Goal: Obtain resource: Obtain resource

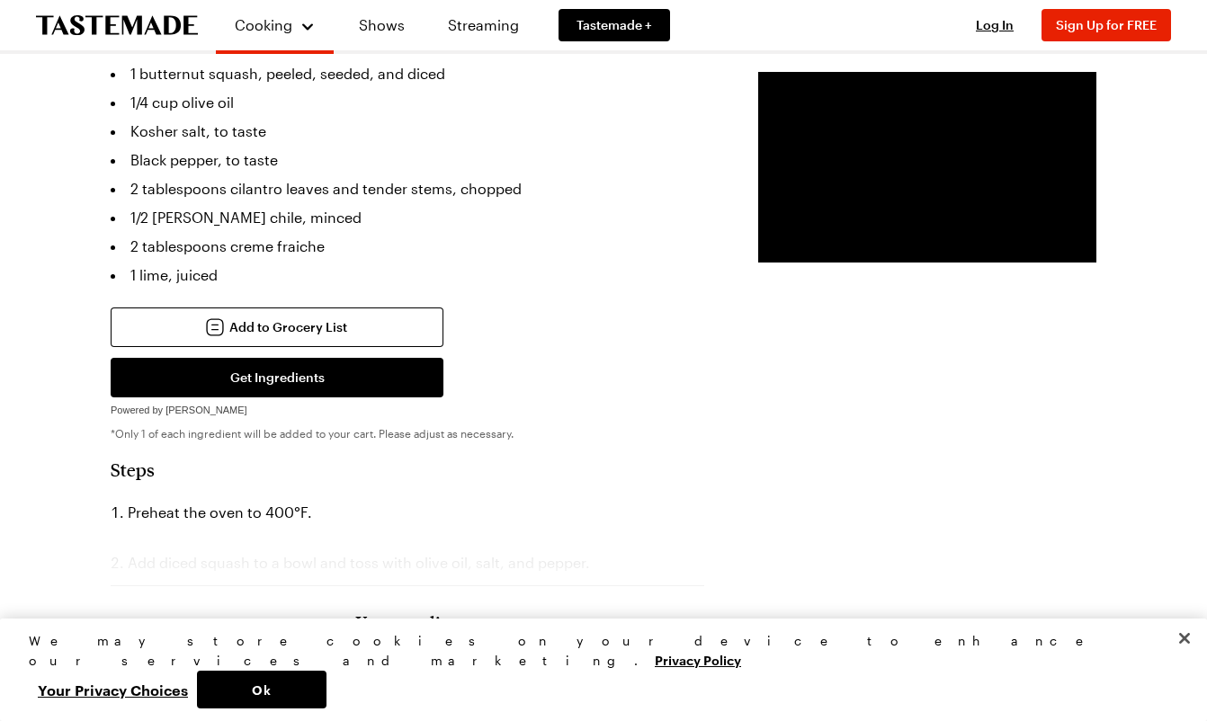
scroll to position [593, 0]
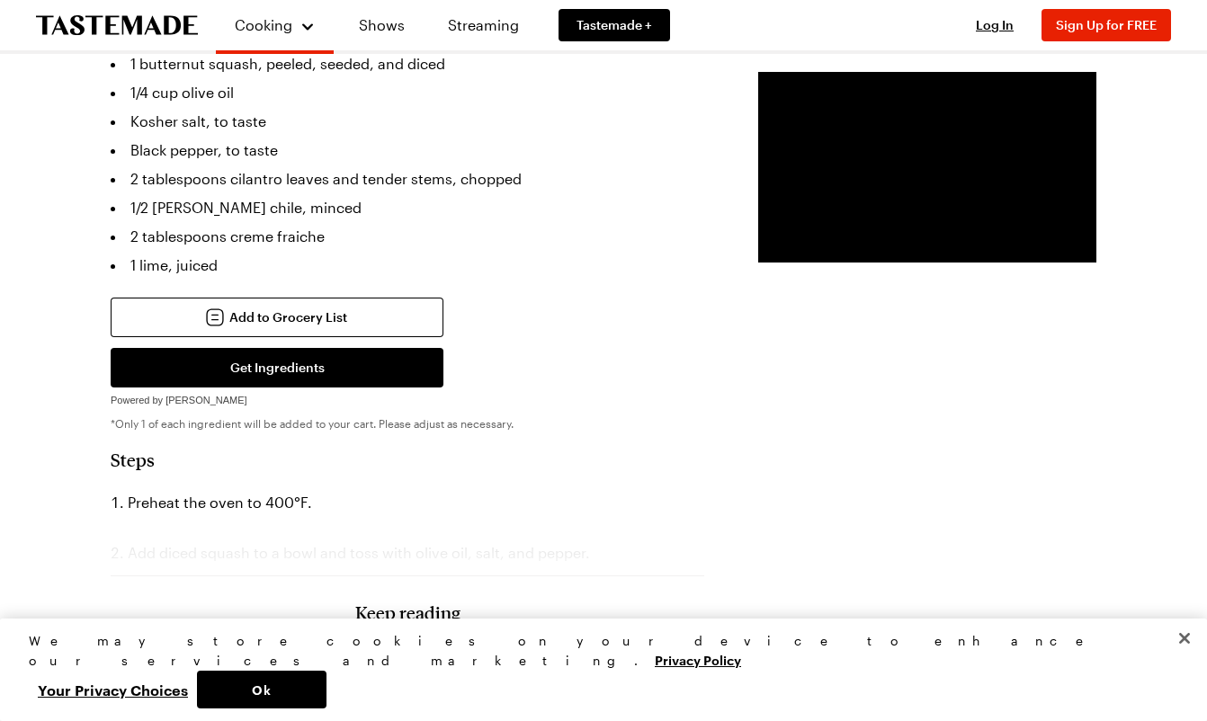
click at [1187, 658] on button "Close" at bounding box center [1184, 639] width 40 height 40
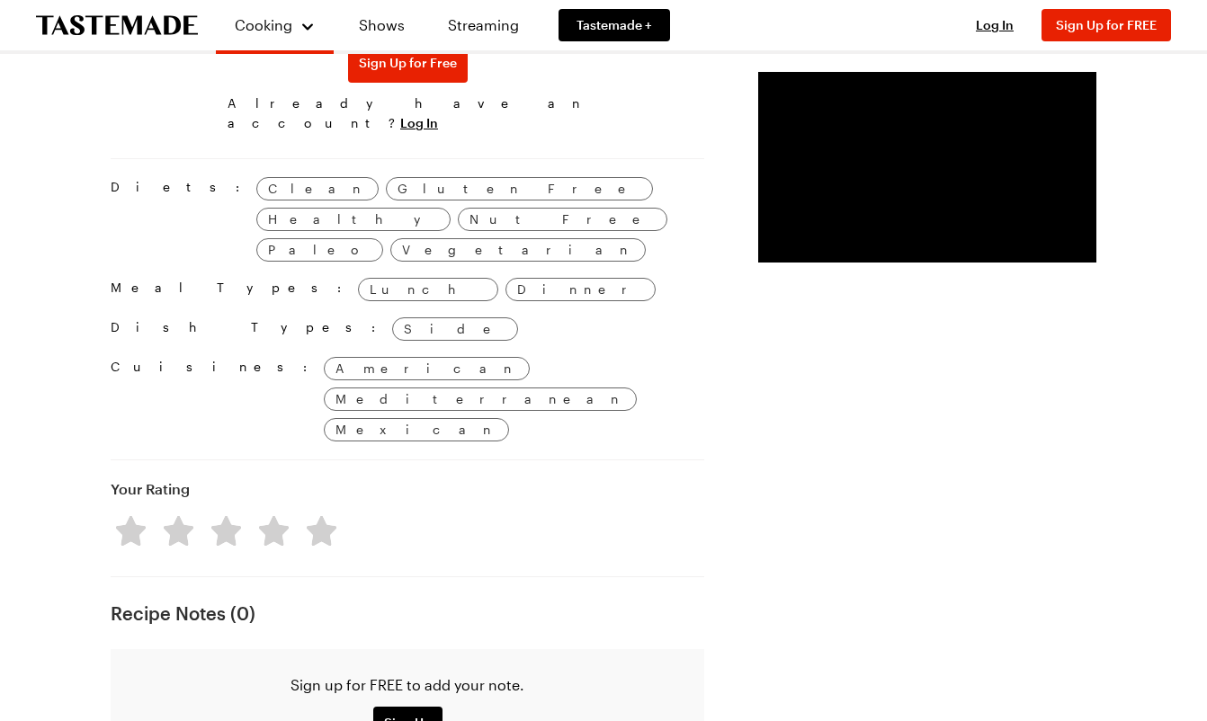
scroll to position [1229, 0]
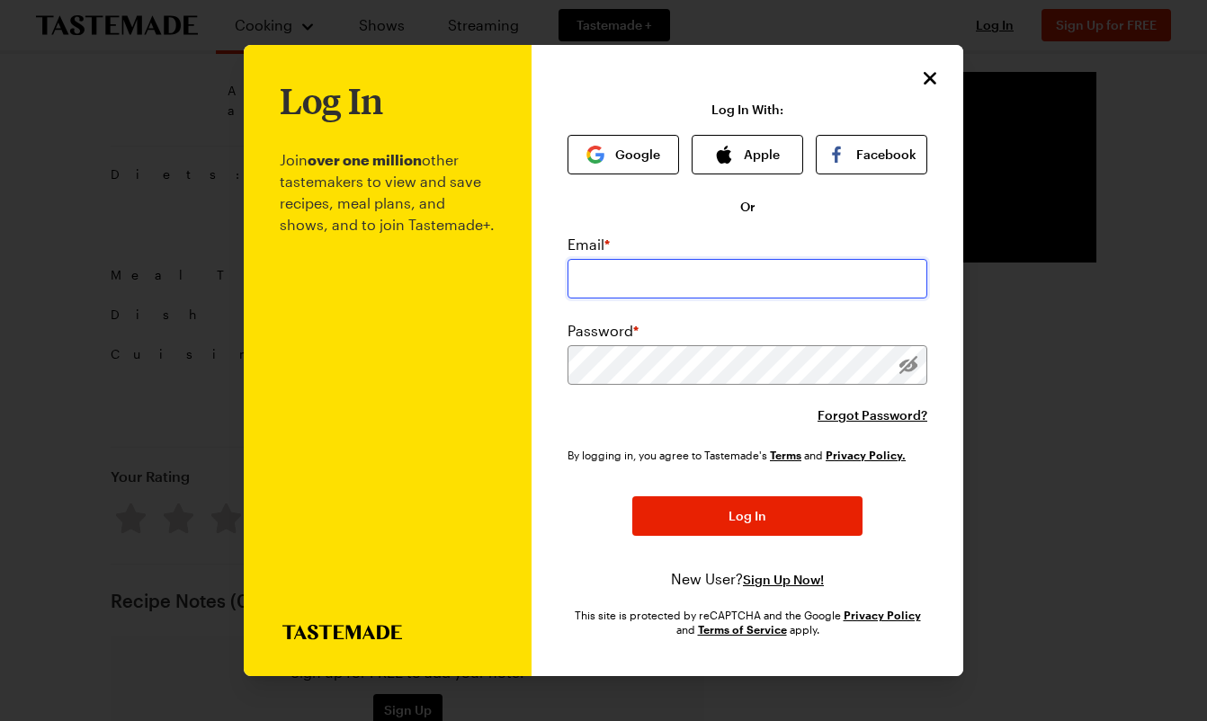
type input "[EMAIL_ADDRESS][DOMAIN_NAME]"
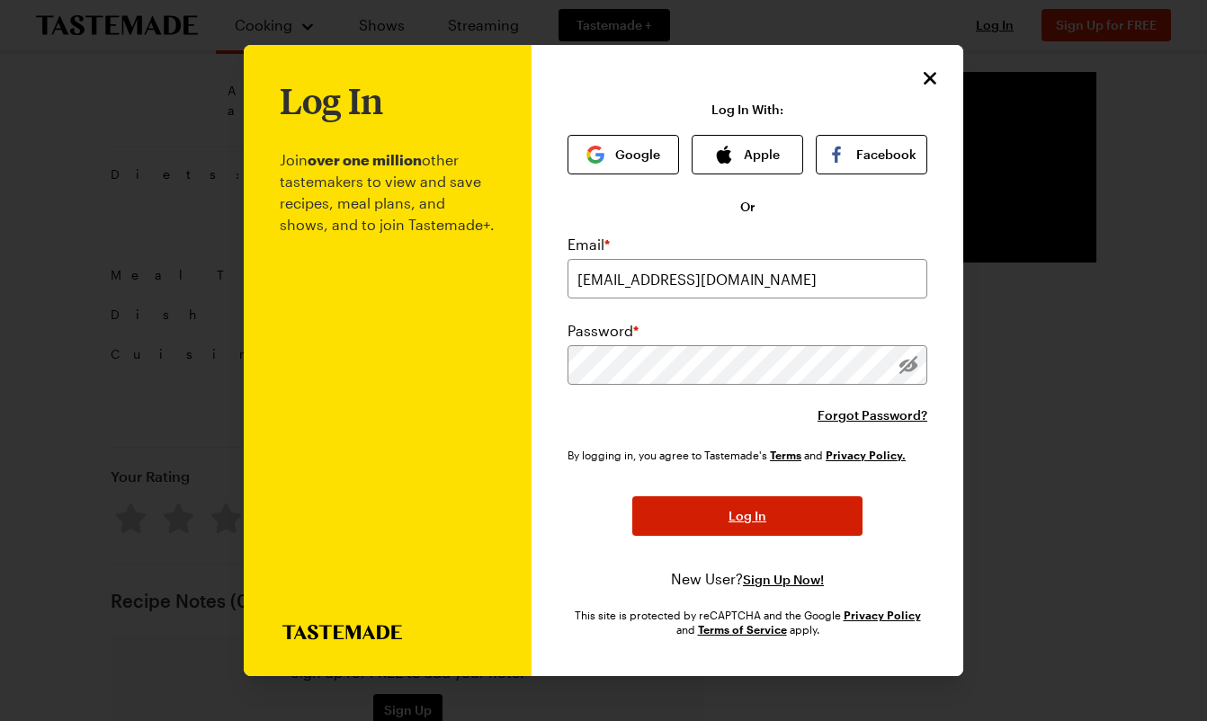
click at [737, 517] on span "Log In" at bounding box center [747, 516] width 38 height 18
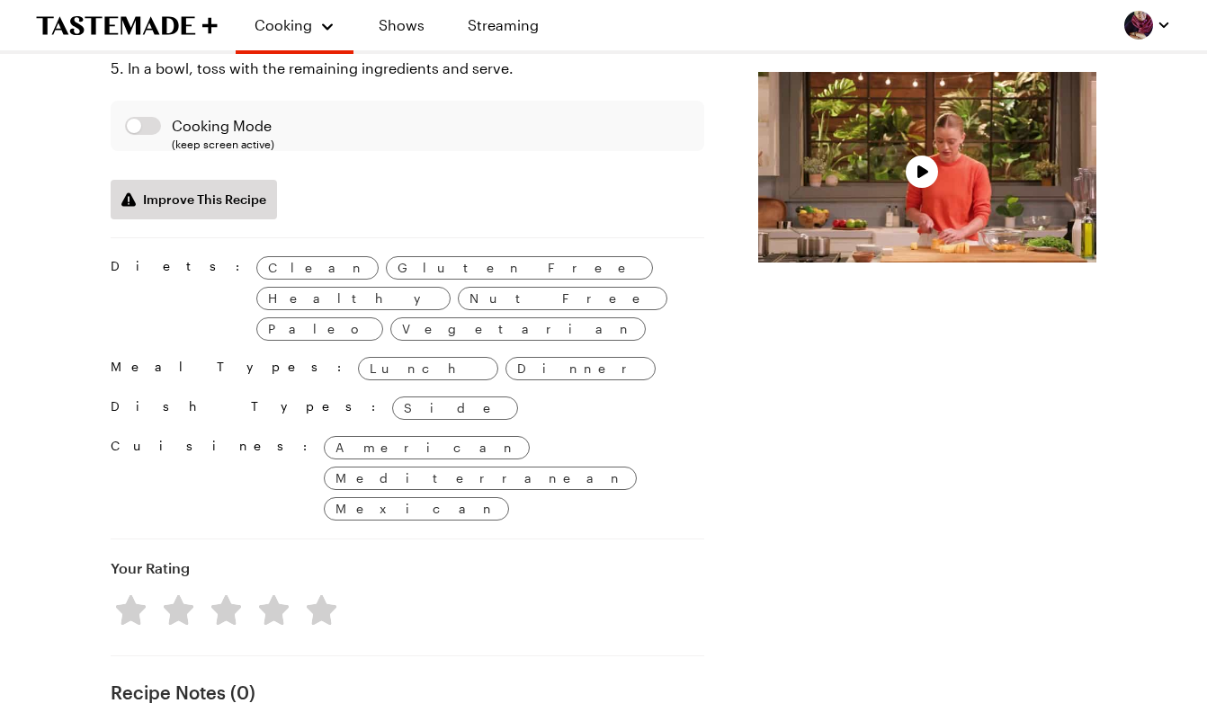
scroll to position [0, 0]
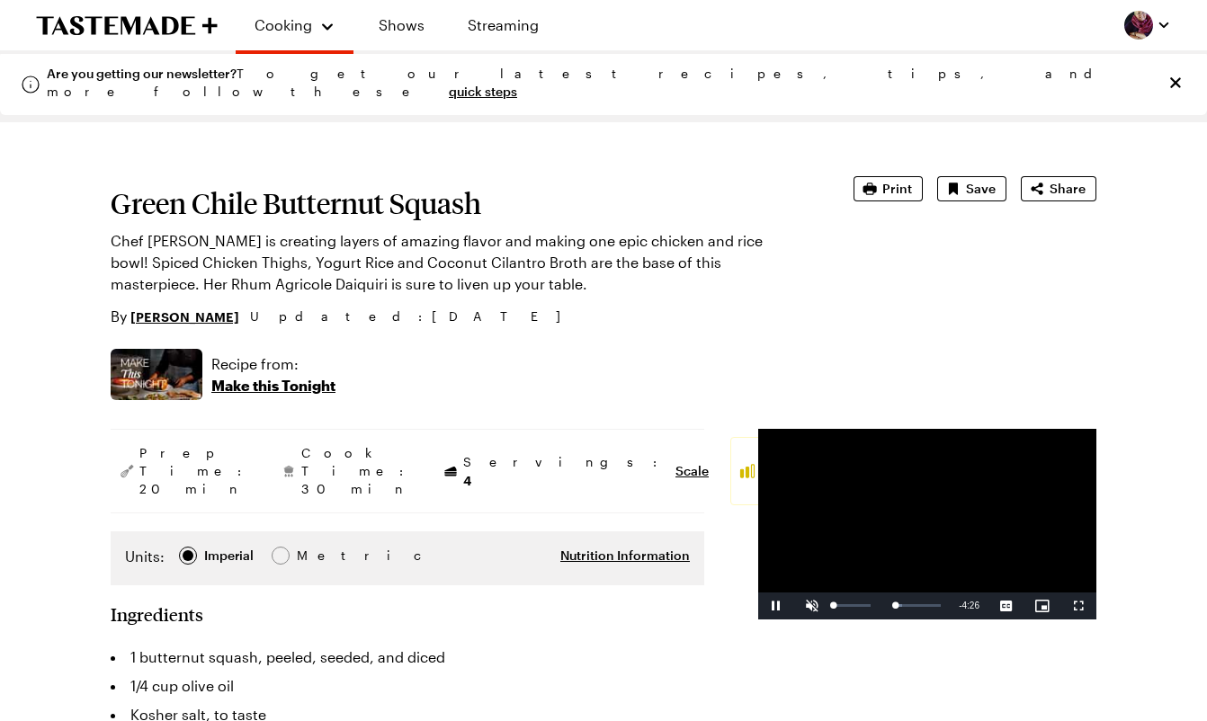
click at [794, 606] on span "Video Player" at bounding box center [812, 606] width 36 height 0
drag, startPoint x: 725, startPoint y: 676, endPoint x: 683, endPoint y: 683, distance: 42.0
click at [758, 619] on div "Play Unmute 0% Current Time 0:15 / Duration 4:36 Loaded : 25.62% 0:00 0:00 Stre…" at bounding box center [927, 606] width 338 height 27
click at [794, 606] on span "Video Player" at bounding box center [812, 606] width 36 height 0
click at [1076, 606] on span "Video Player" at bounding box center [1078, 606] width 36 height 0
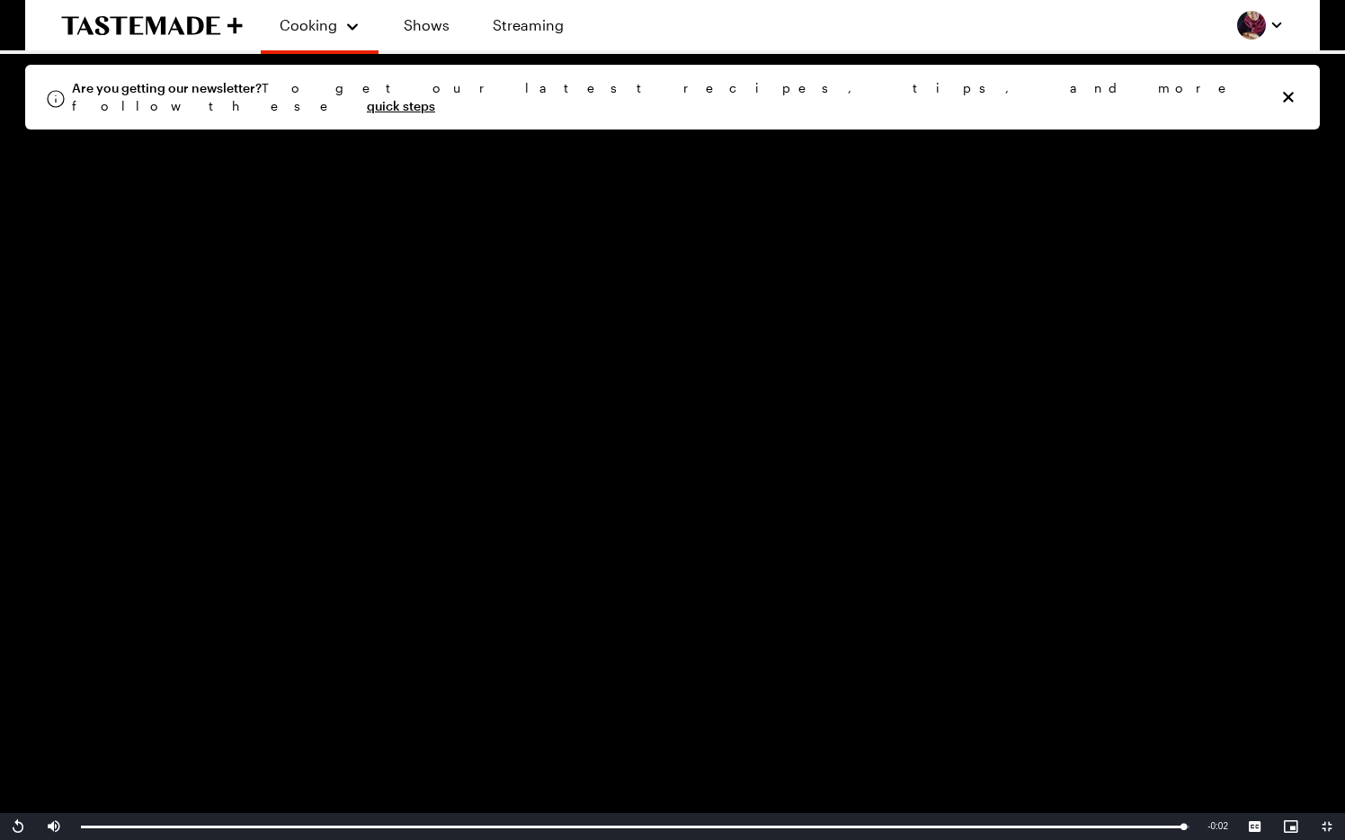
click at [1206, 720] on span "Video Player" at bounding box center [1327, 826] width 36 height 0
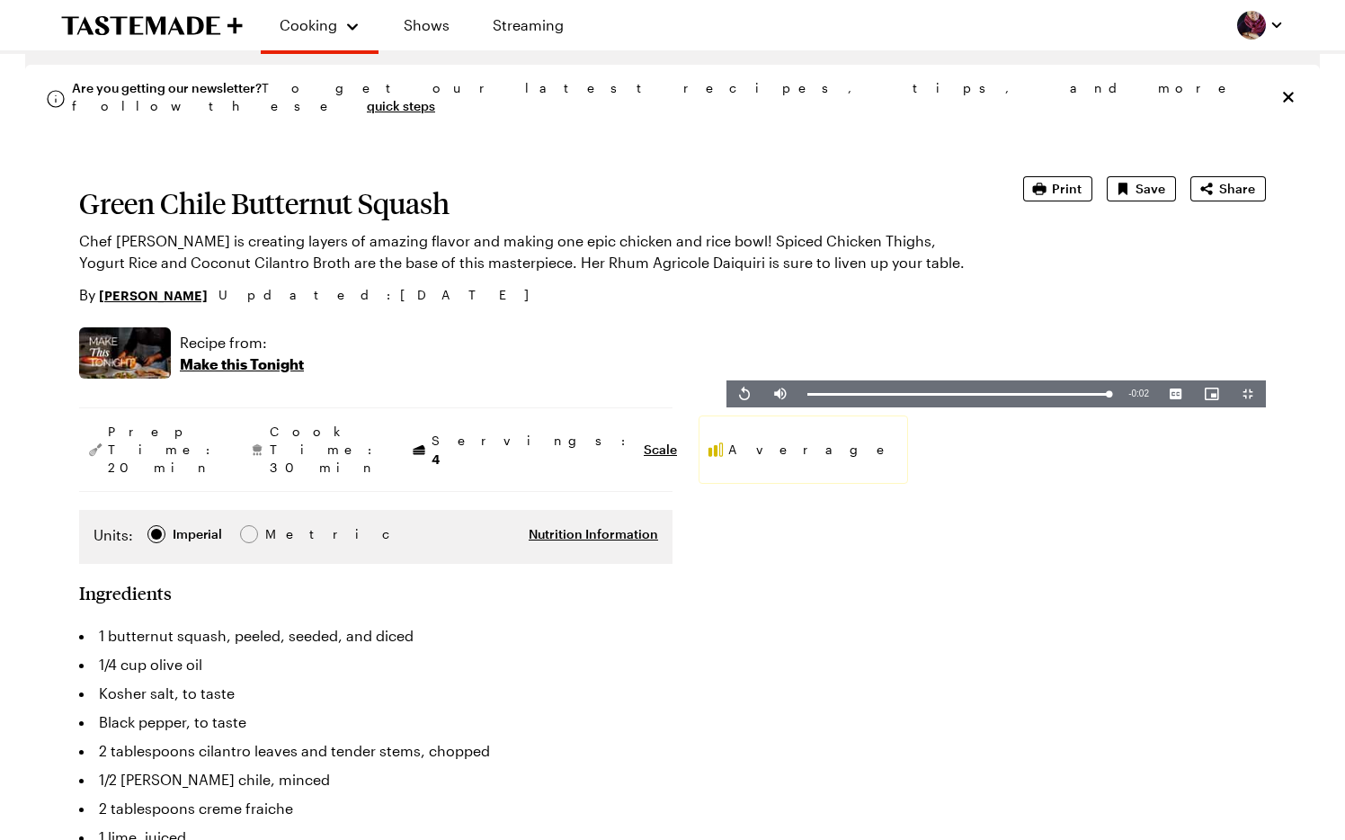
type textarea "x"
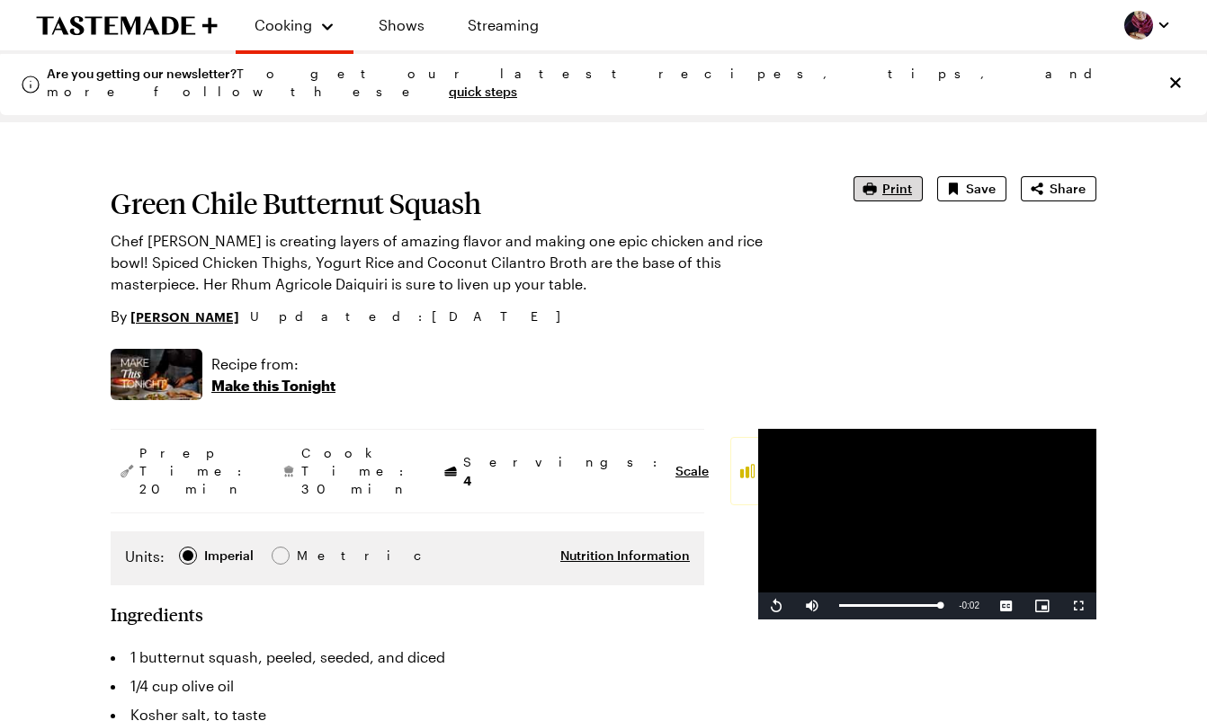
click at [892, 187] on span "Print" at bounding box center [897, 189] width 30 height 18
click at [265, 386] on p "Make this Tonight" at bounding box center [273, 386] width 124 height 22
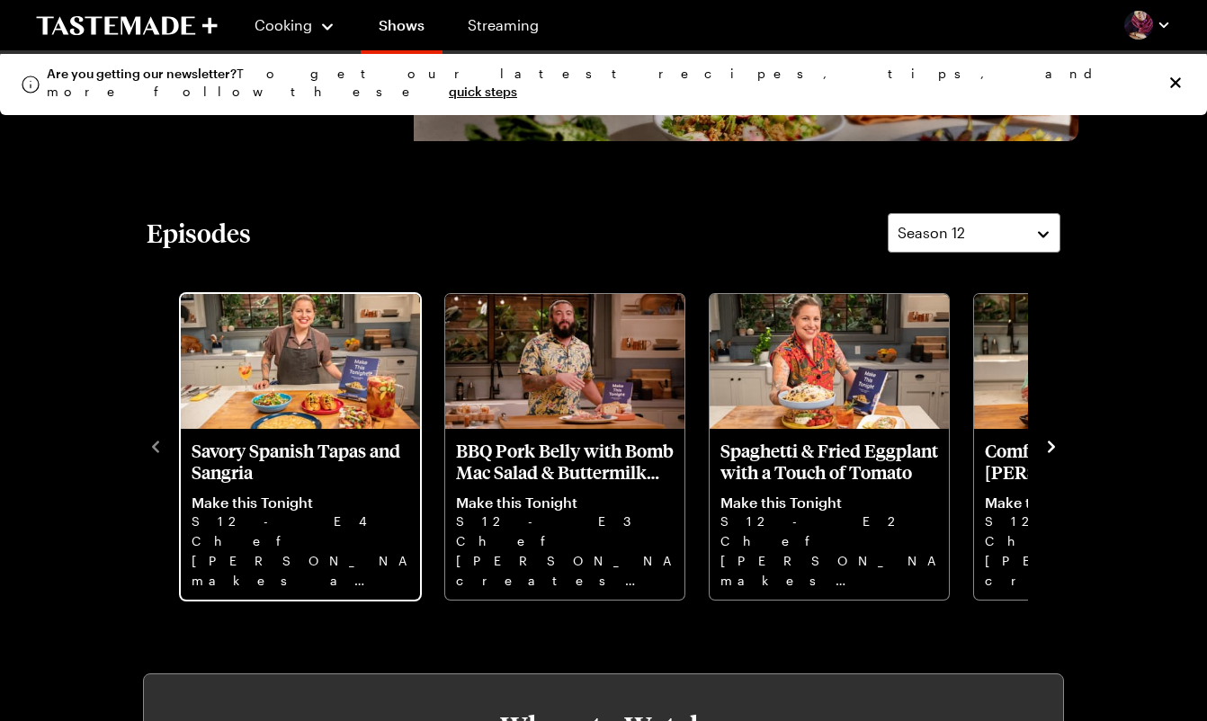
scroll to position [350, 0]
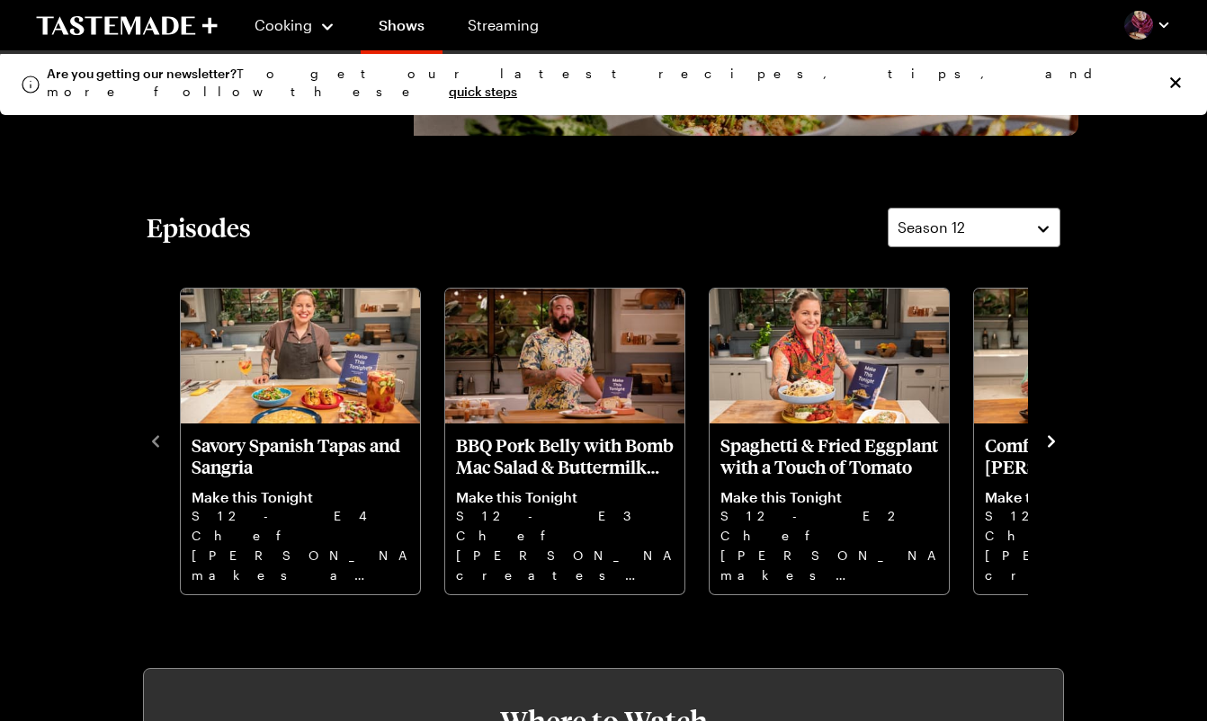
click at [1052, 439] on icon "navigate to next item" at bounding box center [1050, 441] width 7 height 12
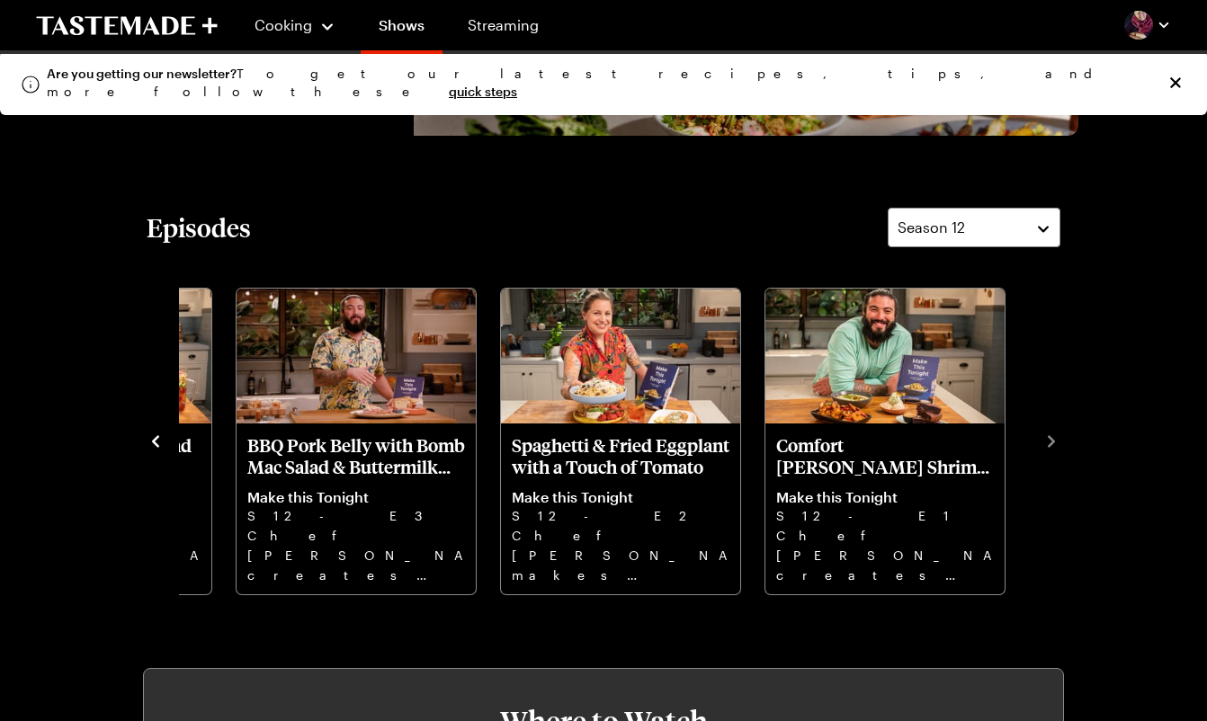
click at [151, 441] on icon "navigate to previous item" at bounding box center [156, 441] width 18 height 18
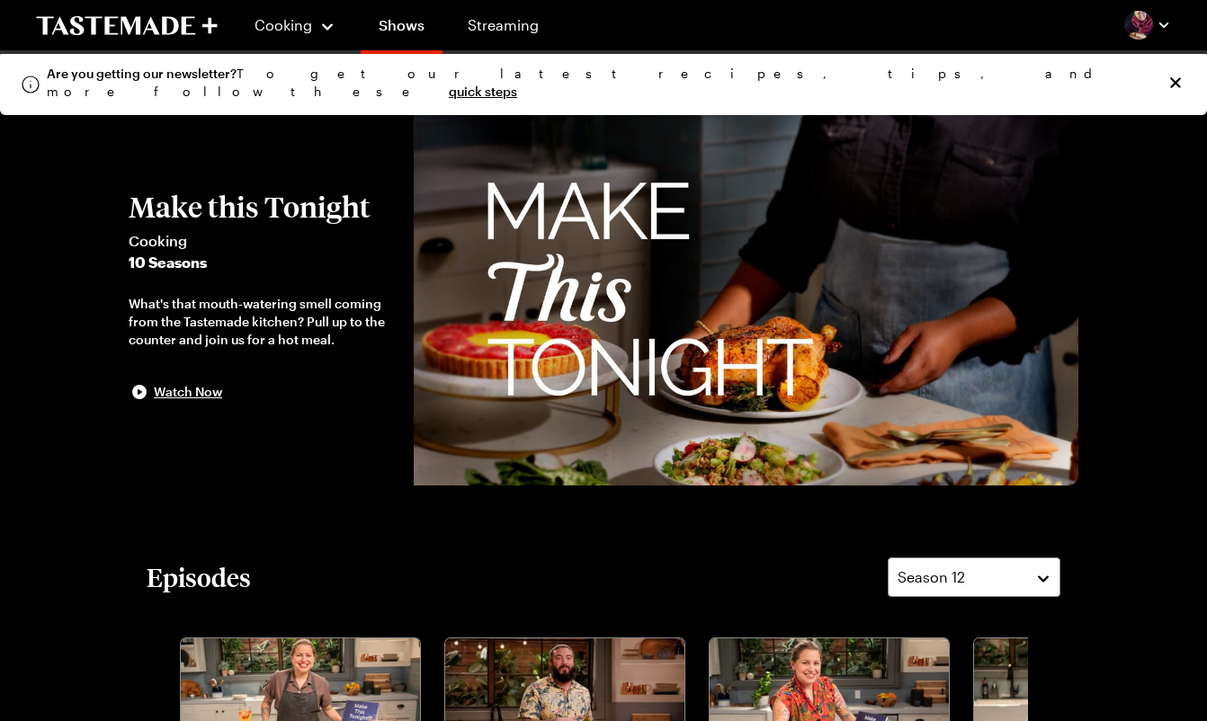
scroll to position [0, 0]
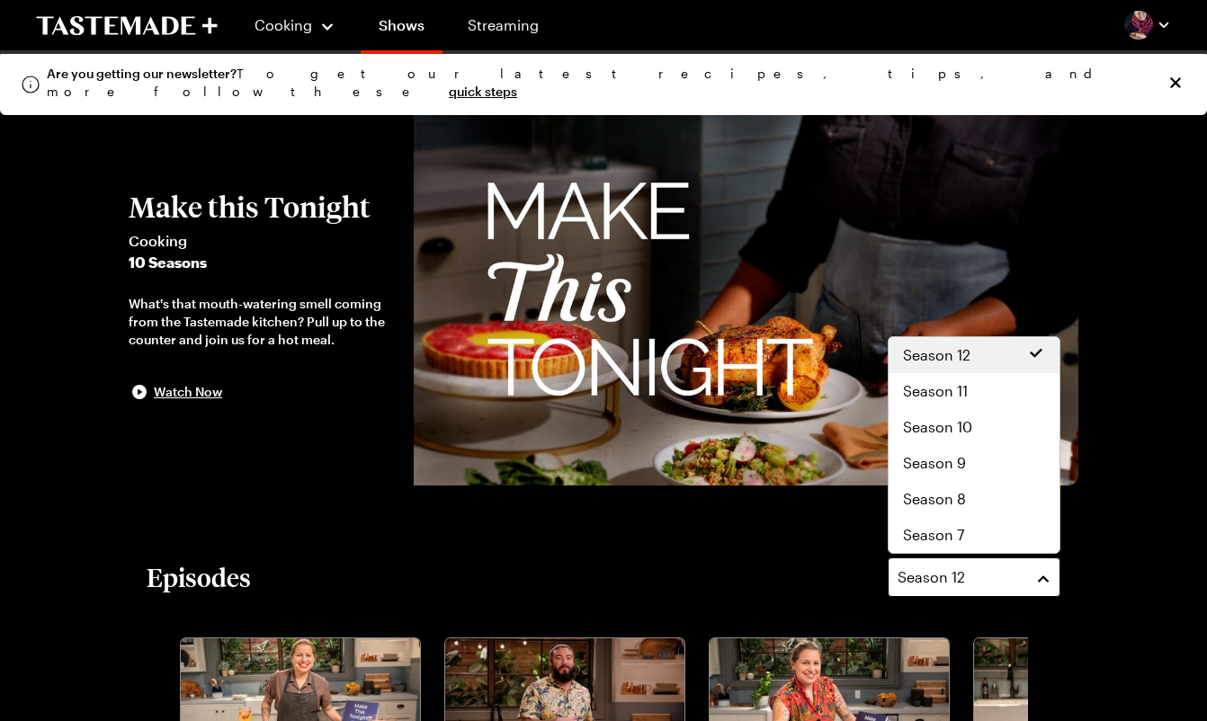
click at [1044, 581] on button "Season 12" at bounding box center [973, 577] width 173 height 40
click at [939, 389] on span "Season 11" at bounding box center [935, 391] width 65 height 22
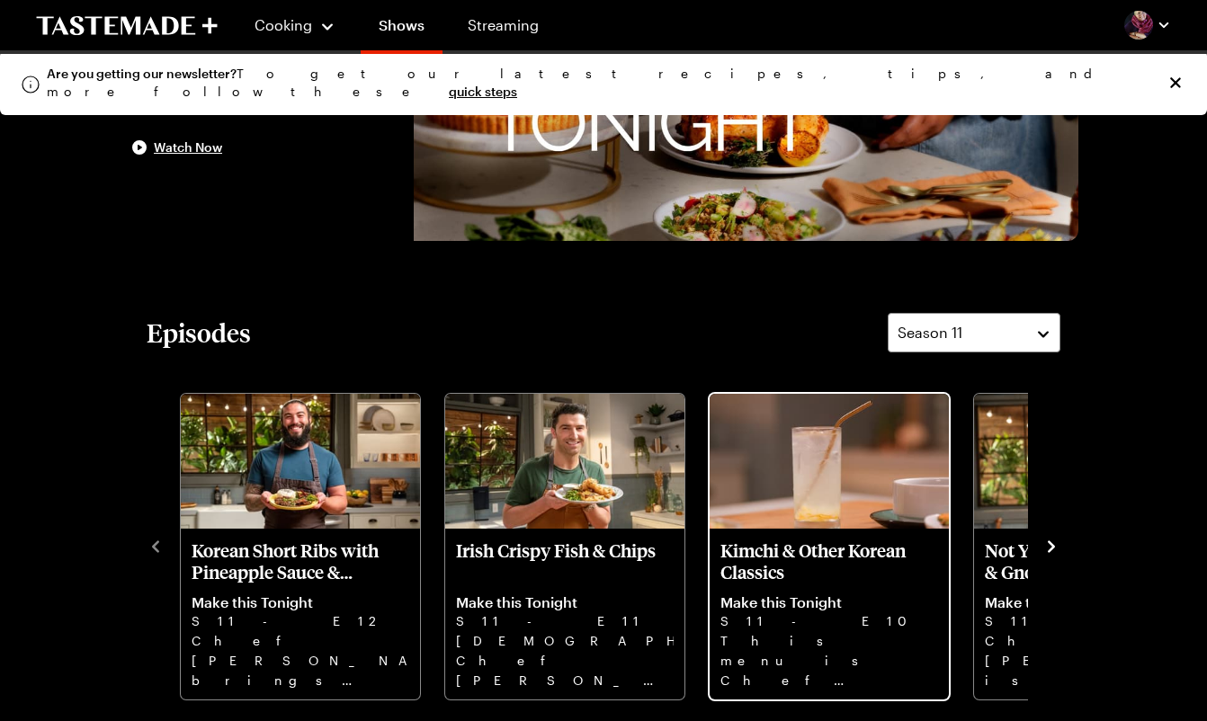
scroll to position [253, 0]
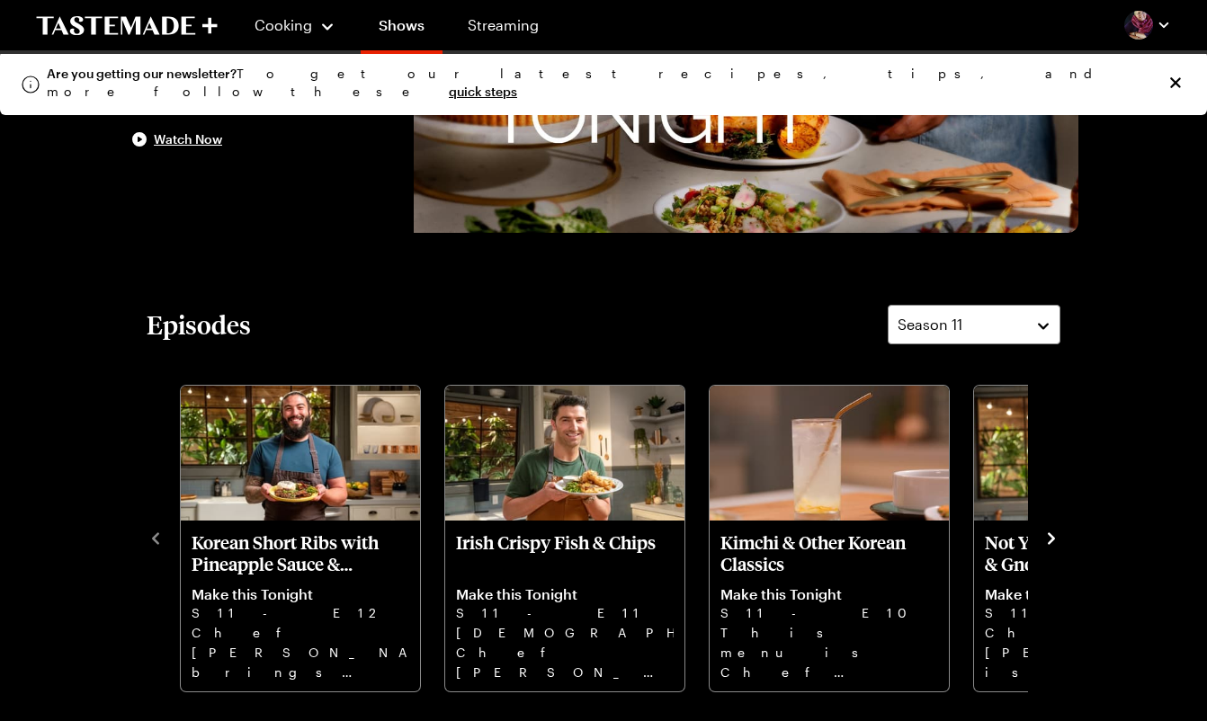
click at [1052, 540] on icon "navigate to next item" at bounding box center [1050, 538] width 7 height 12
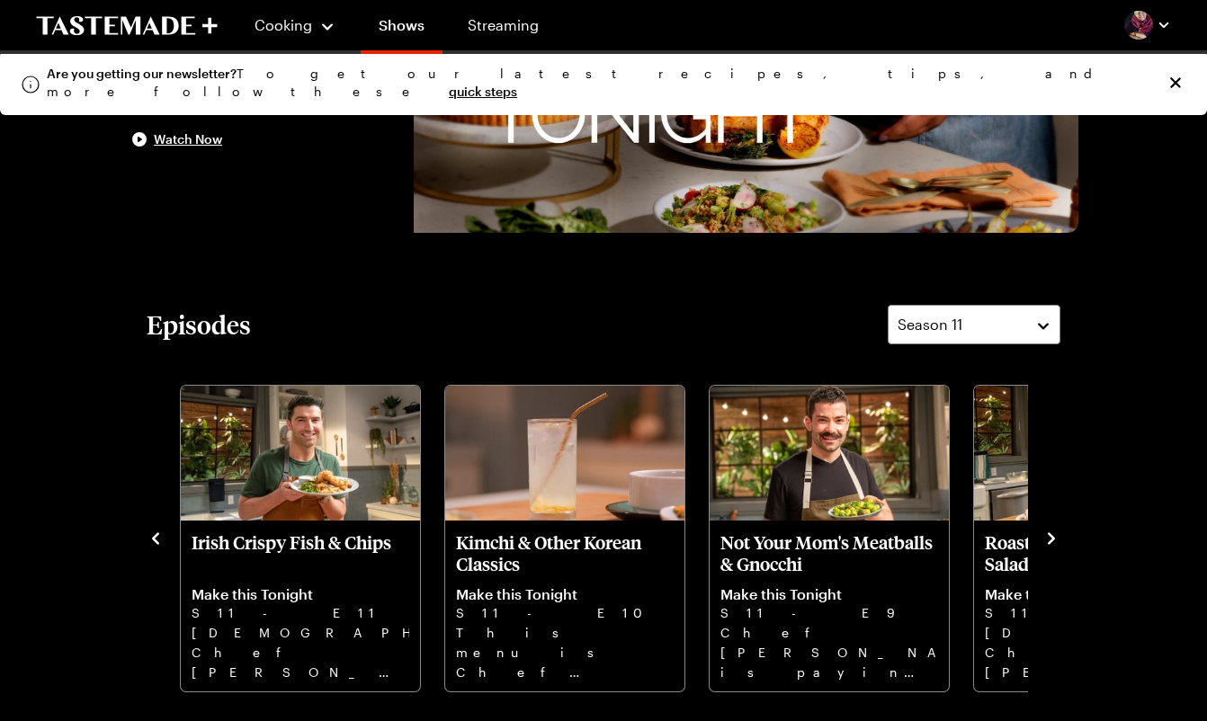
click at [1051, 539] on icon "navigate to next item" at bounding box center [1050, 538] width 7 height 12
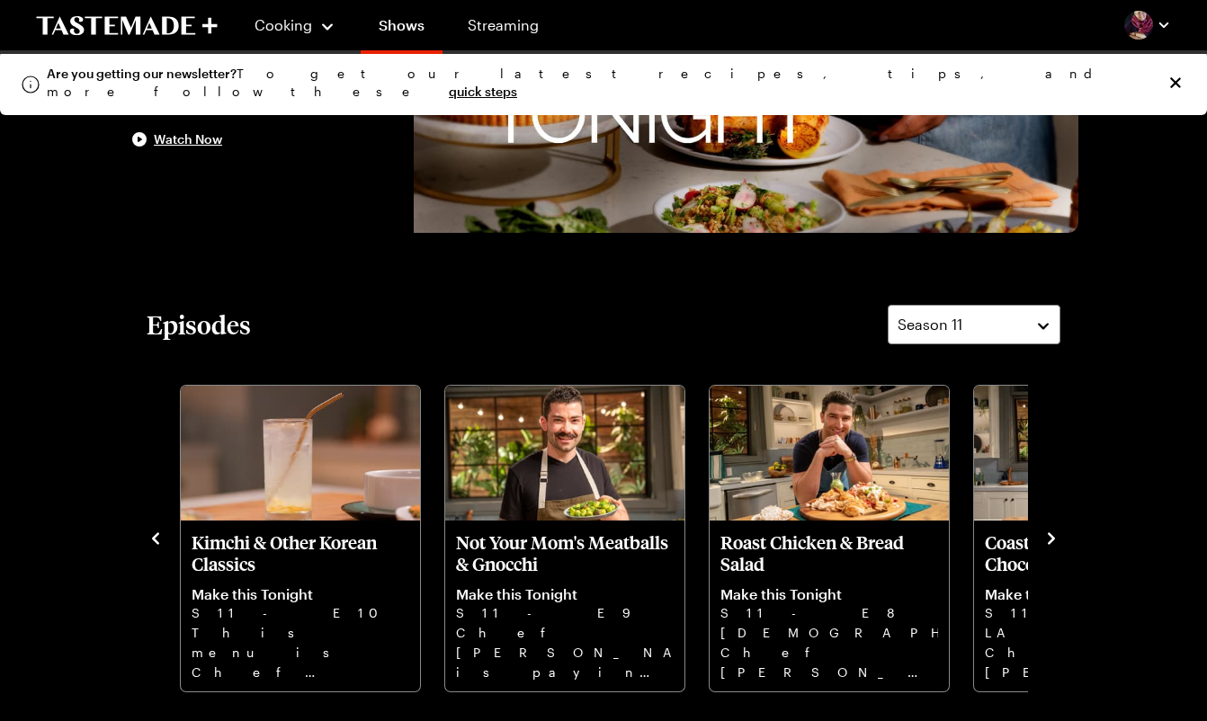
click at [1051, 539] on icon "navigate to next item" at bounding box center [1050, 538] width 7 height 12
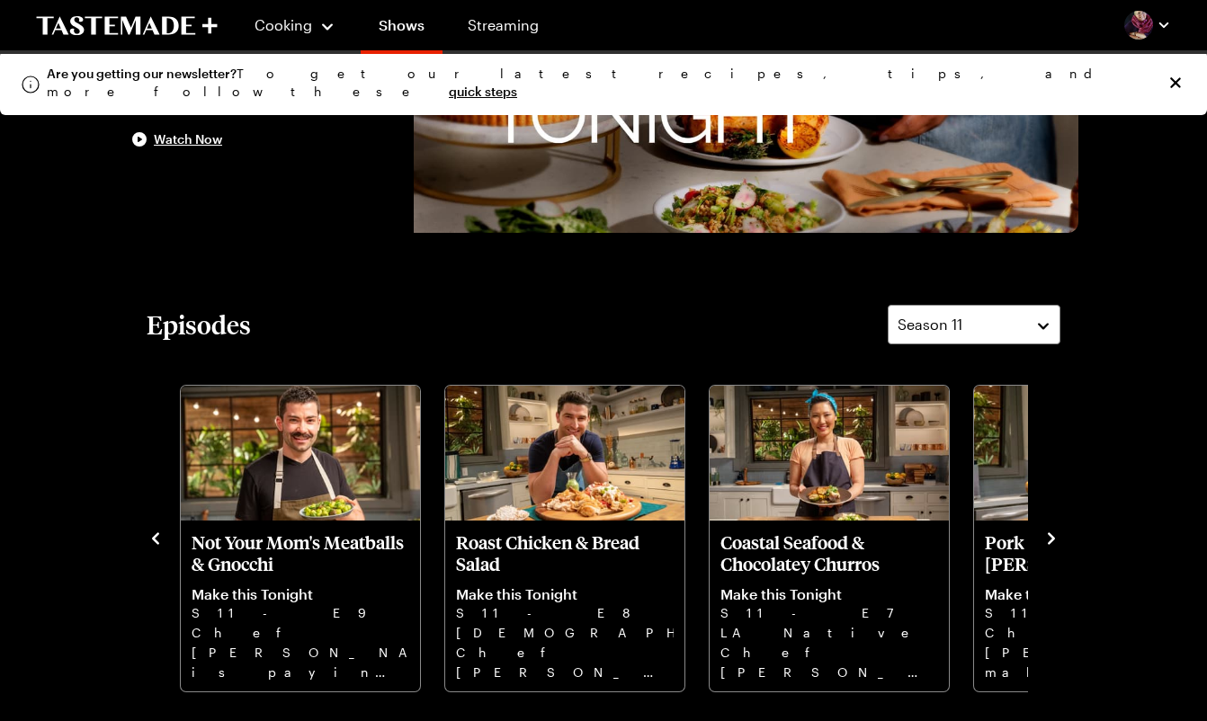
click at [1051, 539] on icon "navigate to next item" at bounding box center [1050, 538] width 7 height 12
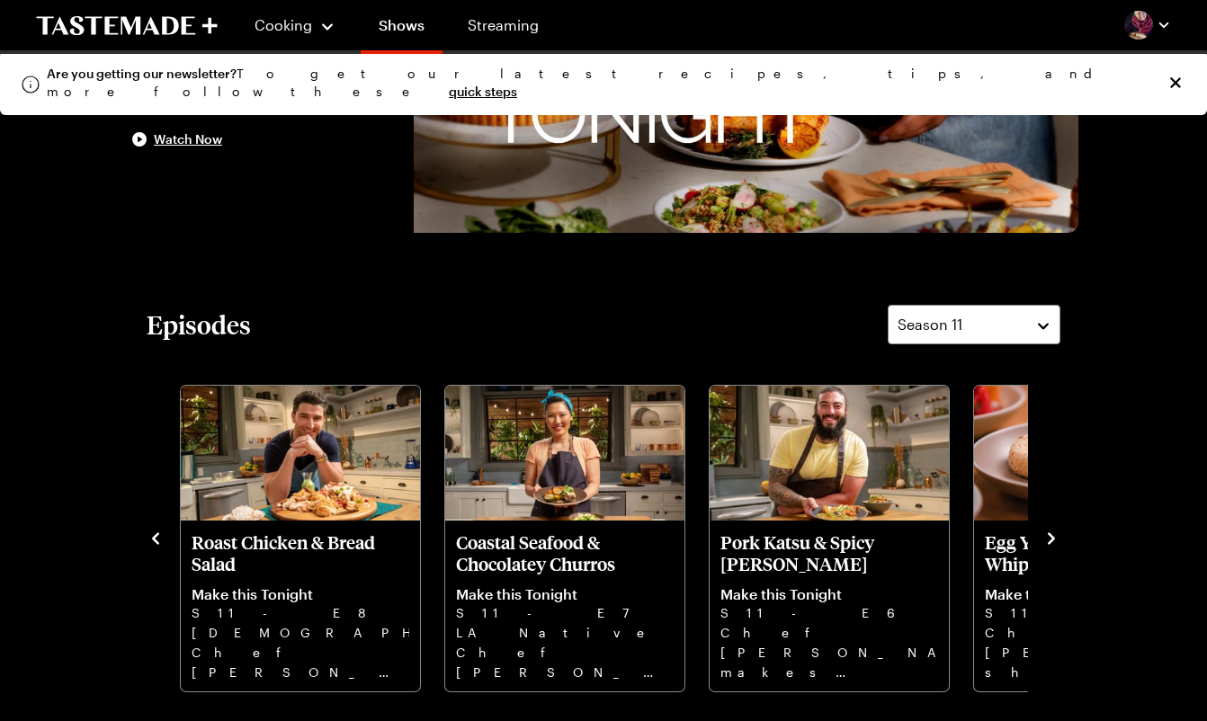
click at [1051, 539] on icon "navigate to next item" at bounding box center [1050, 538] width 7 height 12
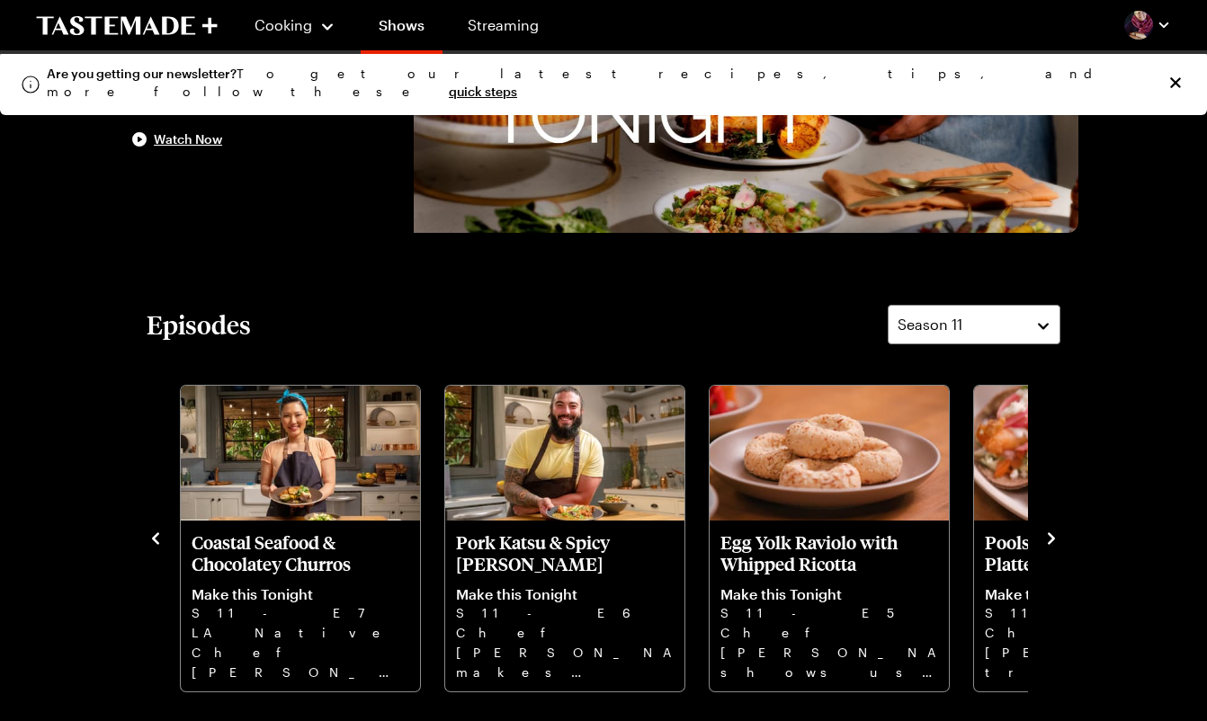
click at [1051, 539] on icon "navigate to next item" at bounding box center [1050, 538] width 7 height 12
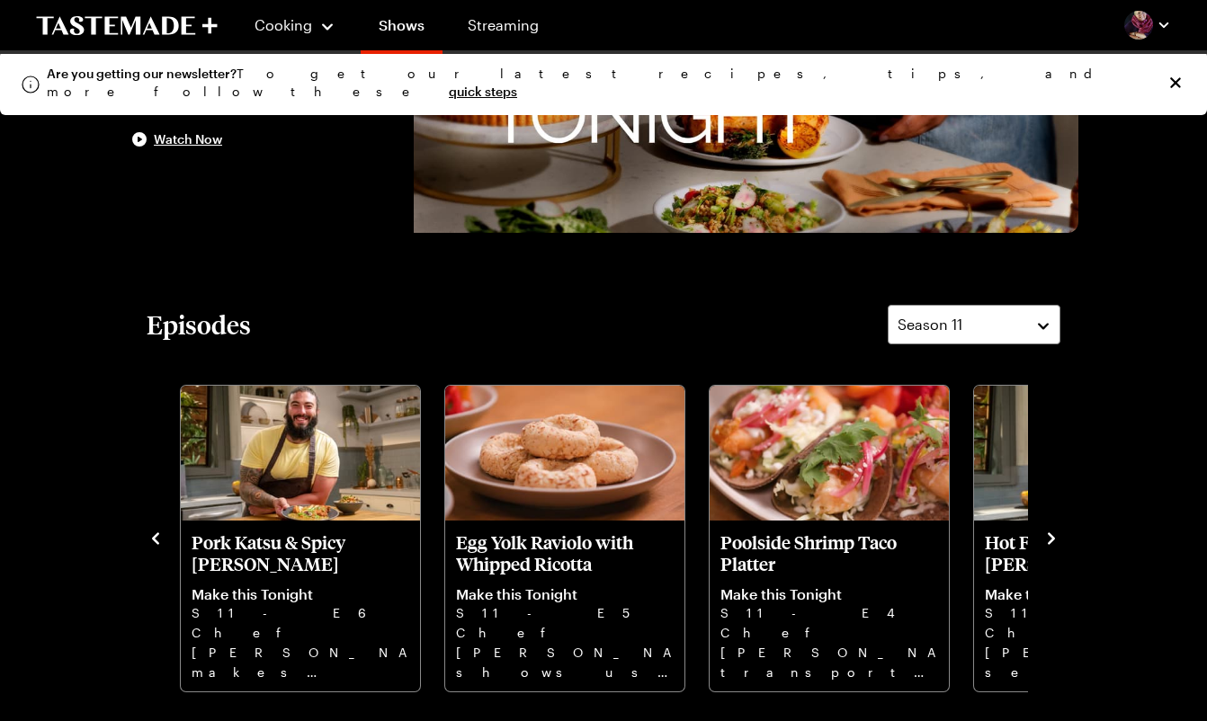
click at [1051, 539] on icon "navigate to next item" at bounding box center [1050, 538] width 7 height 12
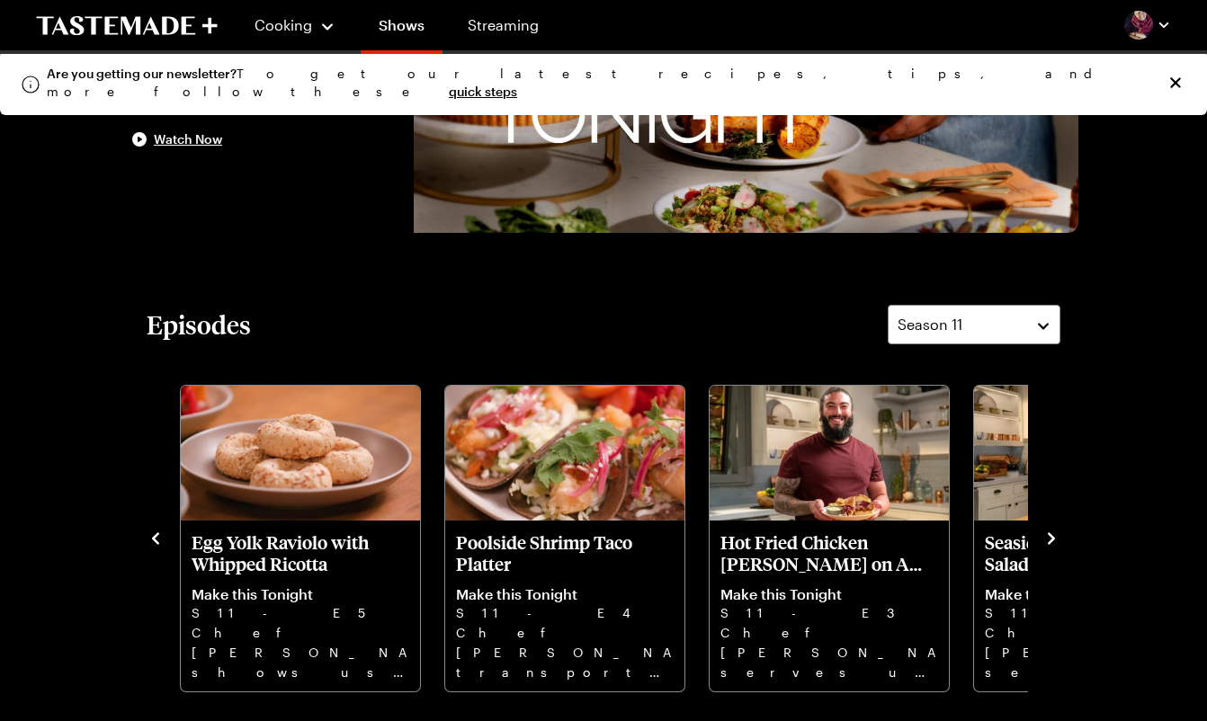
click at [1051, 539] on icon "navigate to next item" at bounding box center [1050, 538] width 7 height 12
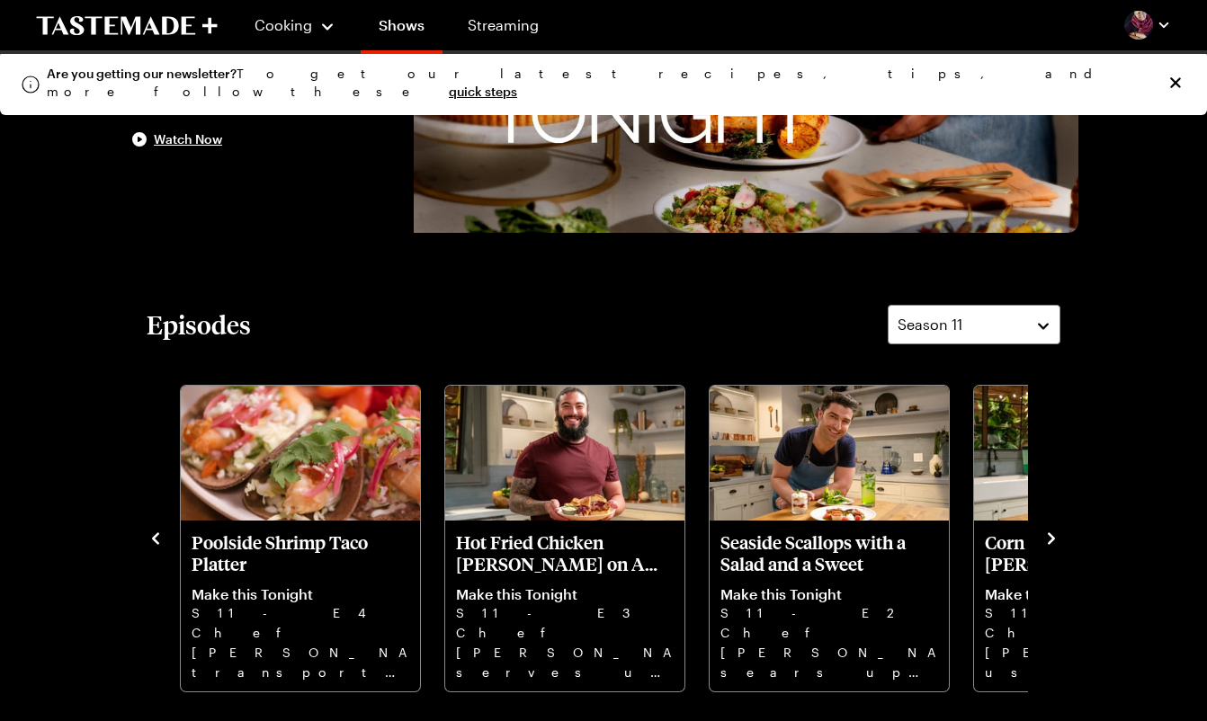
click at [1051, 539] on icon "navigate to next item" at bounding box center [1050, 538] width 7 height 12
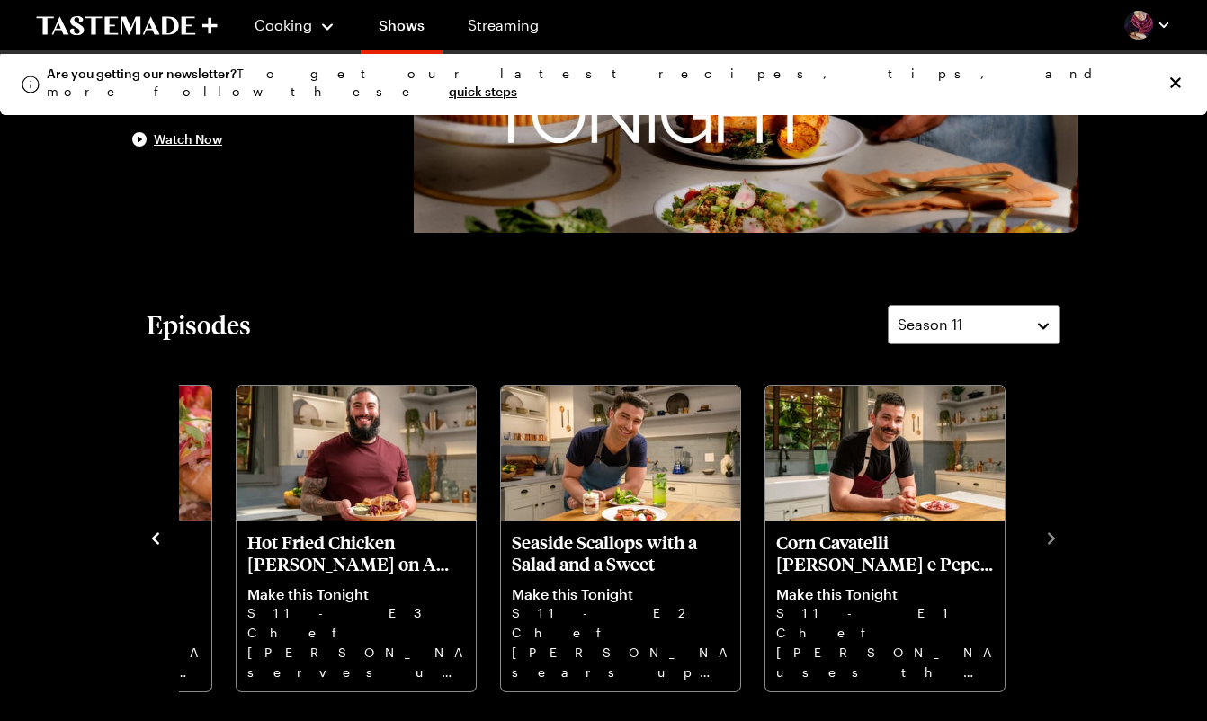
click at [150, 536] on icon "navigate to previous item" at bounding box center [156, 539] width 18 height 18
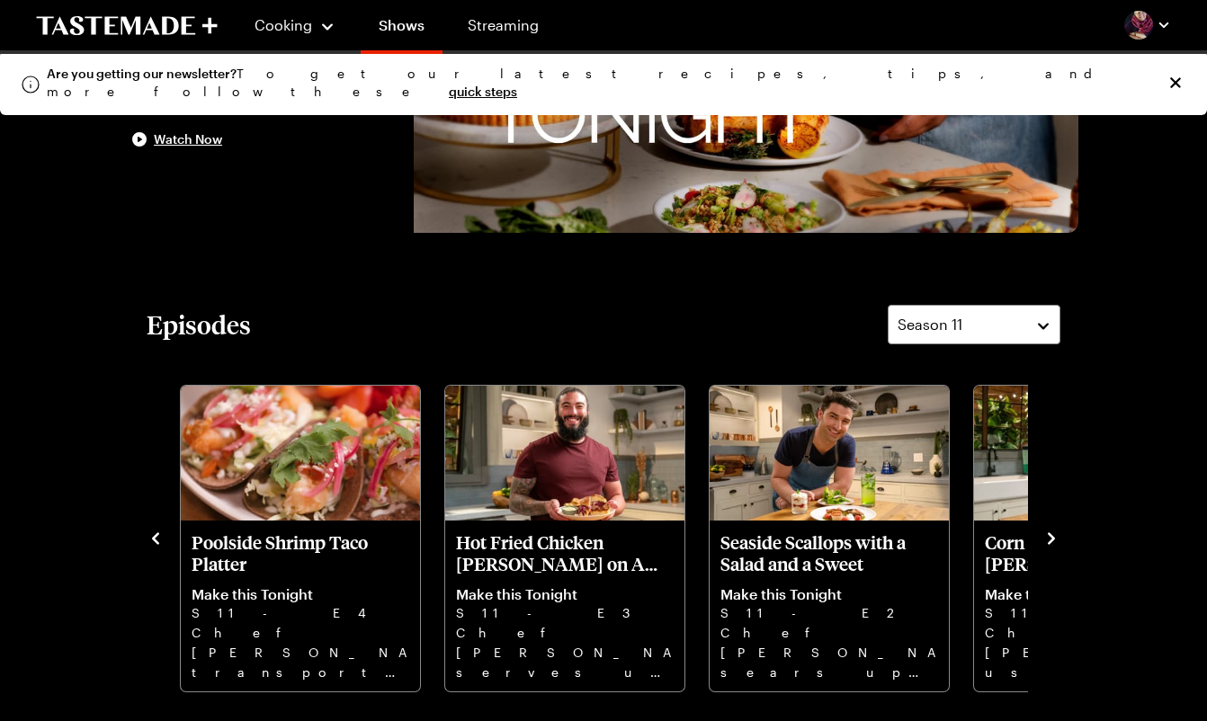
click at [150, 536] on icon "navigate to previous item" at bounding box center [156, 539] width 18 height 18
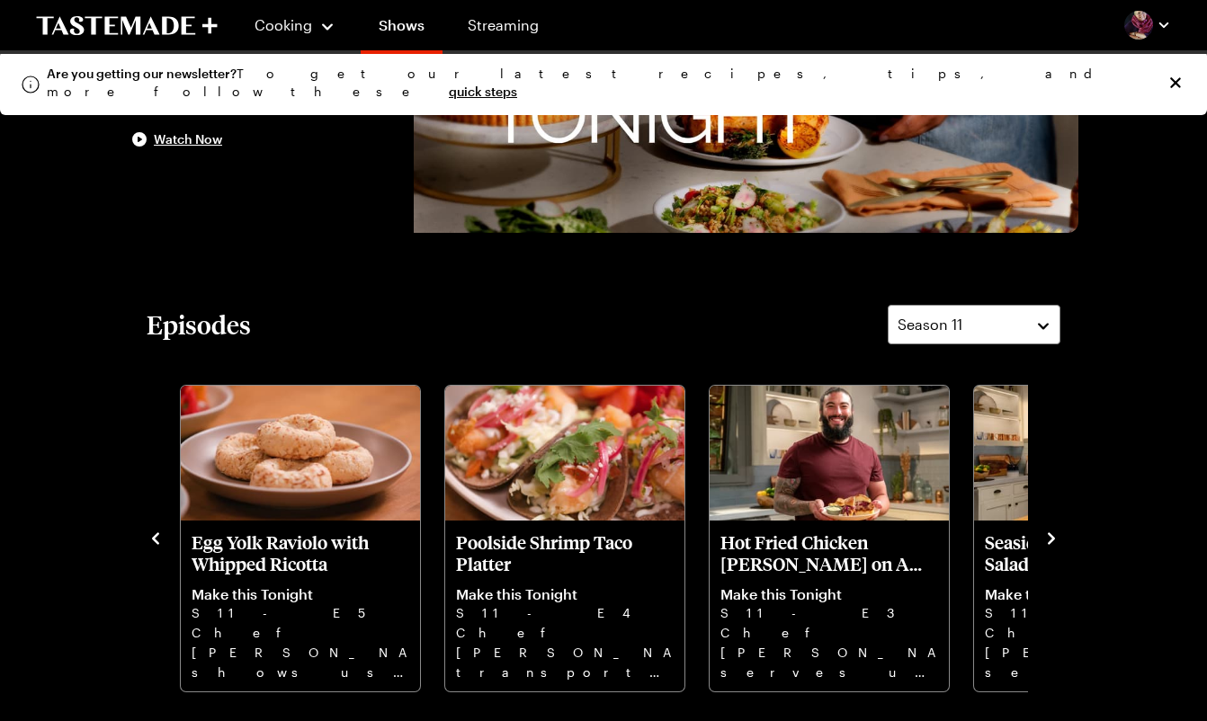
click at [150, 536] on icon "navigate to previous item" at bounding box center [156, 539] width 18 height 18
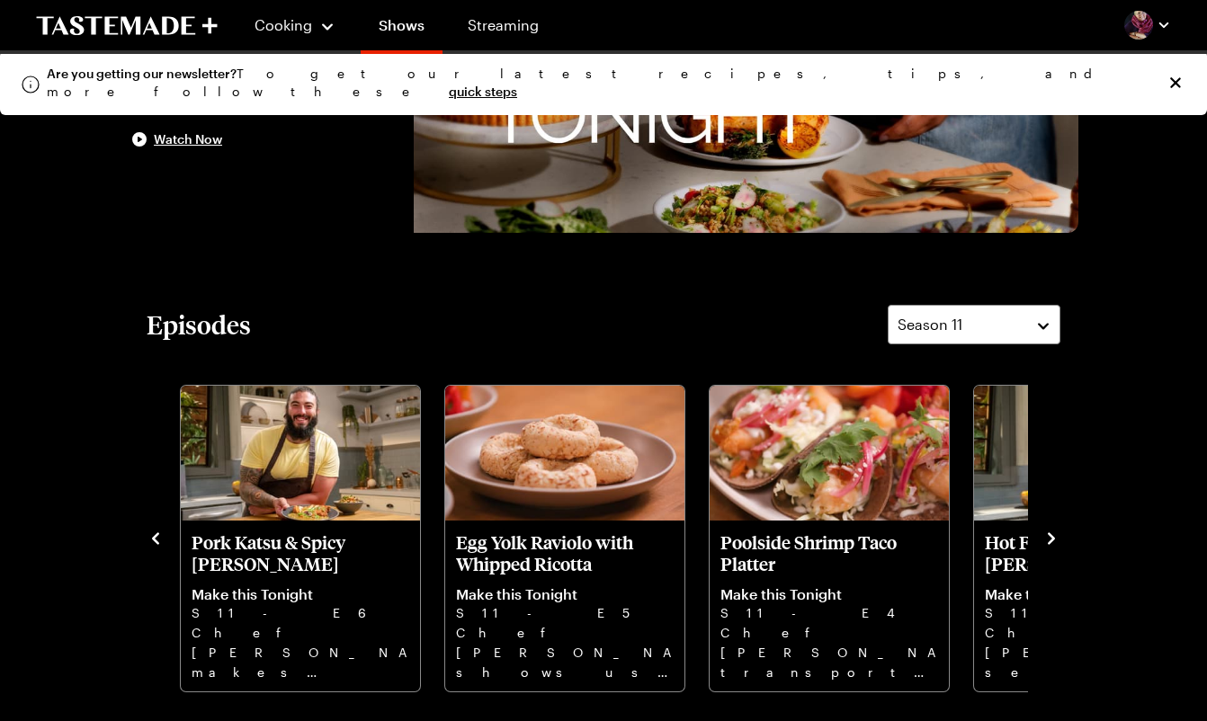
click at [150, 536] on icon "navigate to previous item" at bounding box center [156, 539] width 18 height 18
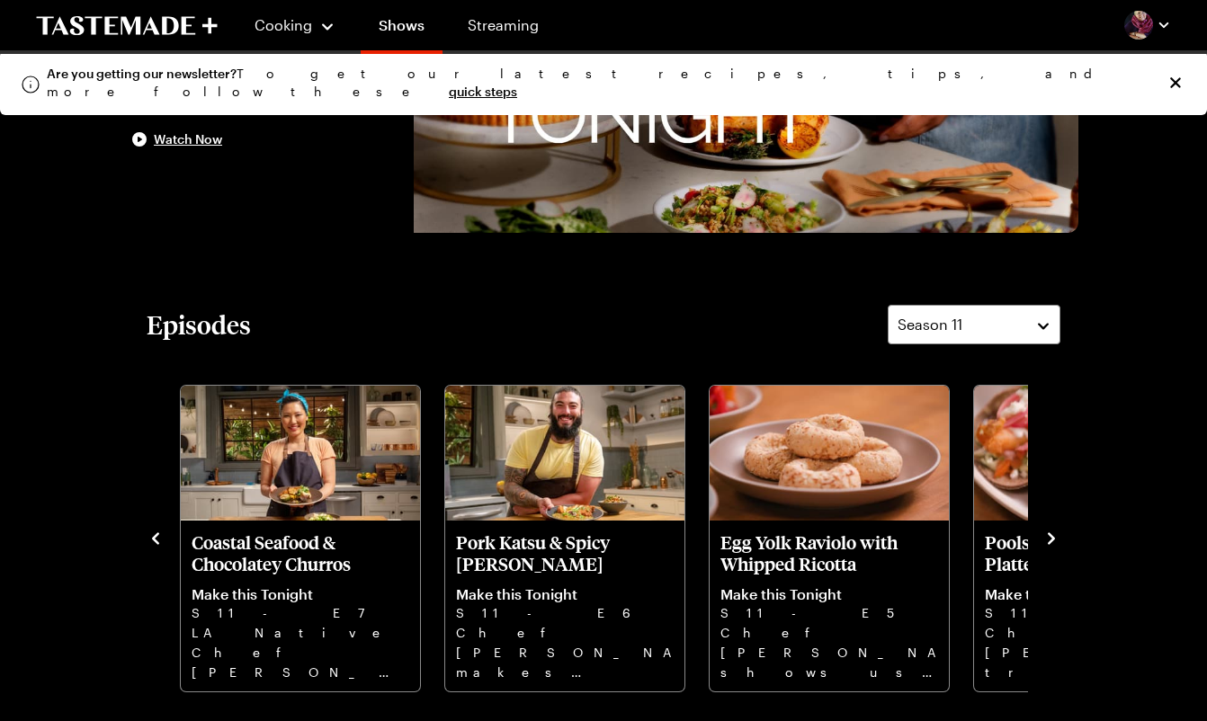
click at [150, 536] on icon "navigate to previous item" at bounding box center [156, 539] width 18 height 18
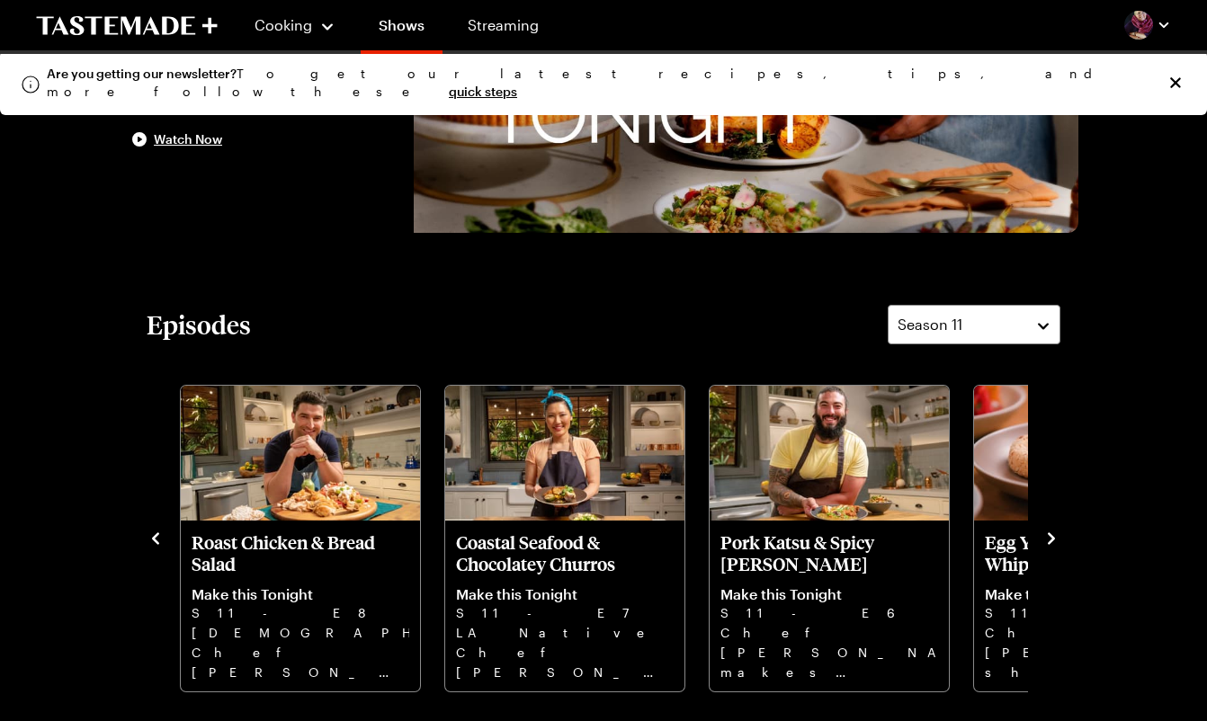
click at [150, 536] on icon "navigate to previous item" at bounding box center [156, 539] width 18 height 18
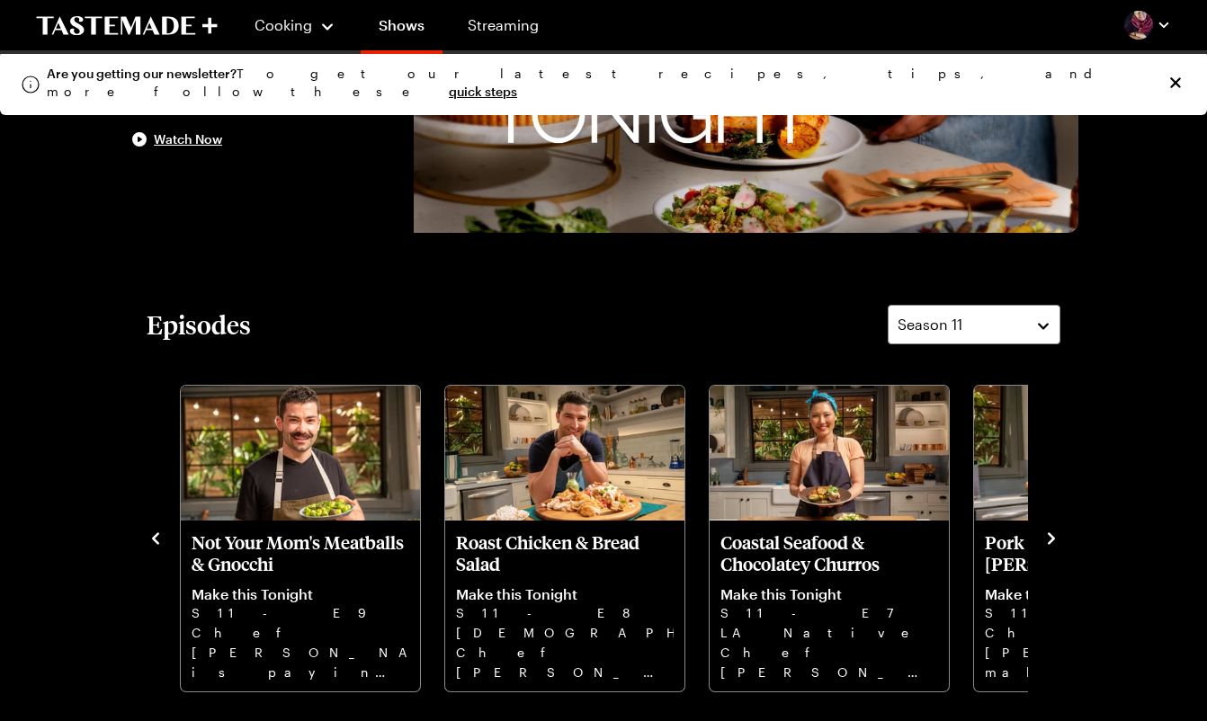
click at [150, 536] on icon "navigate to previous item" at bounding box center [156, 539] width 18 height 18
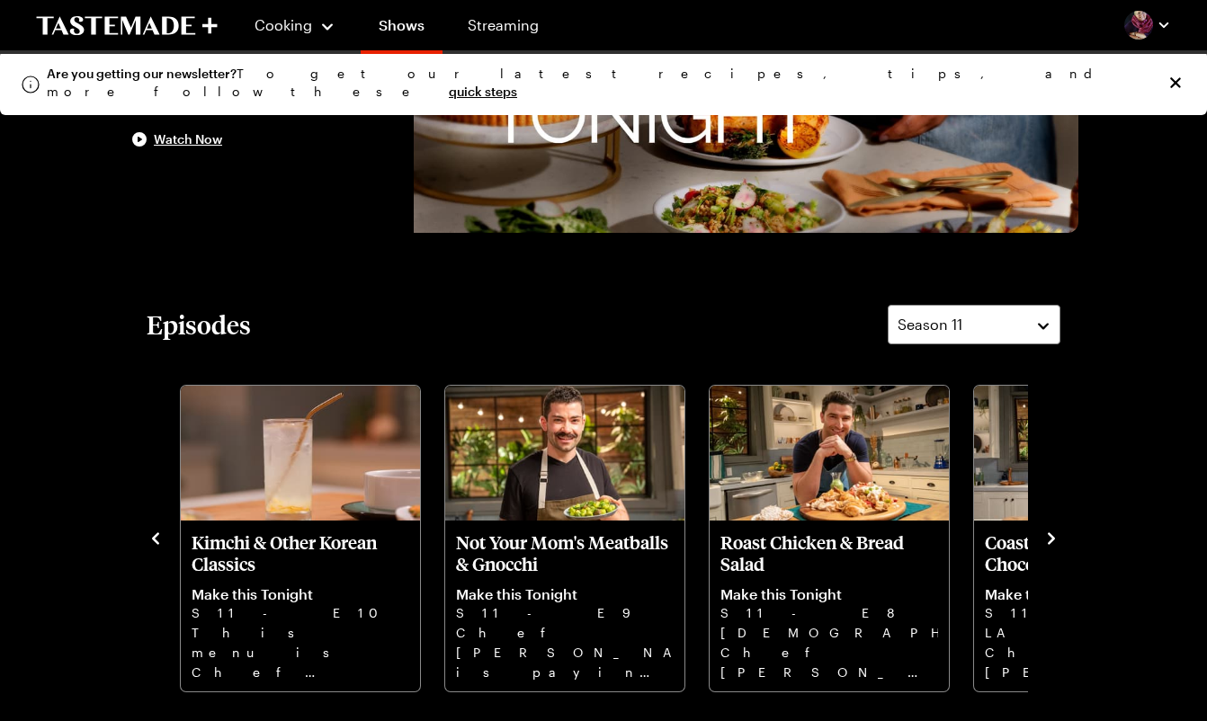
click at [150, 536] on icon "navigate to previous item" at bounding box center [156, 539] width 18 height 18
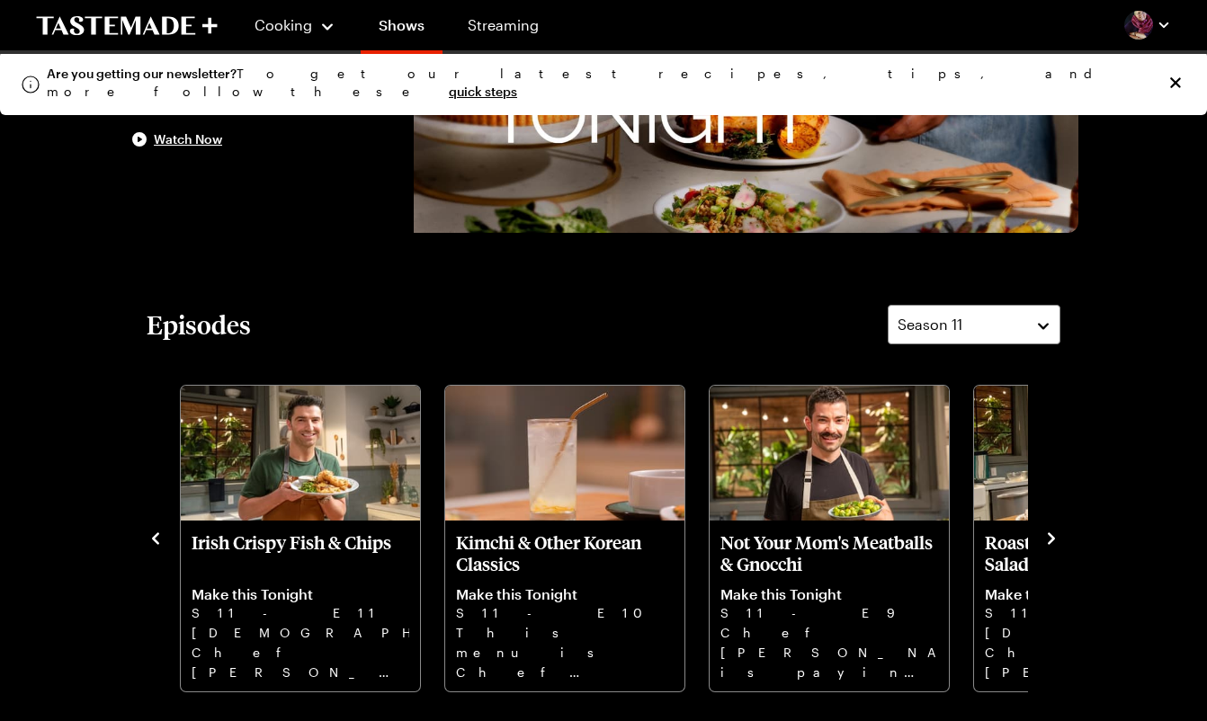
click at [150, 536] on icon "navigate to previous item" at bounding box center [156, 539] width 18 height 18
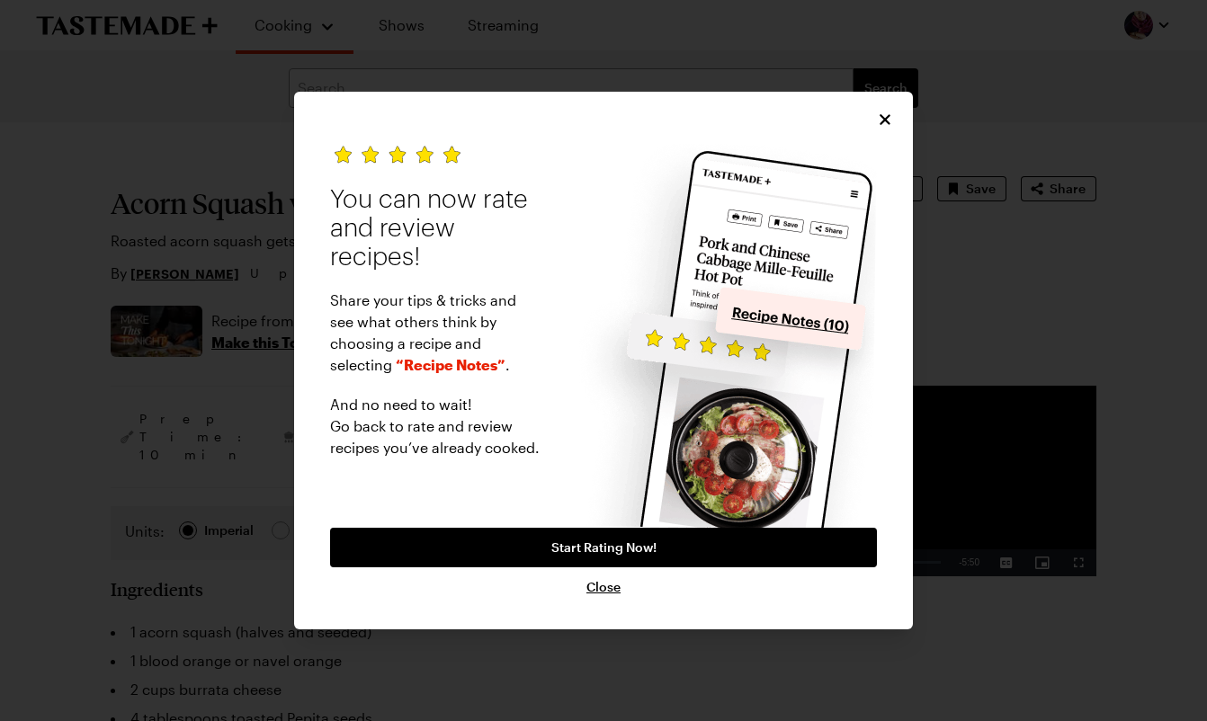
click at [886, 119] on icon "Close" at bounding box center [884, 119] width 11 height 11
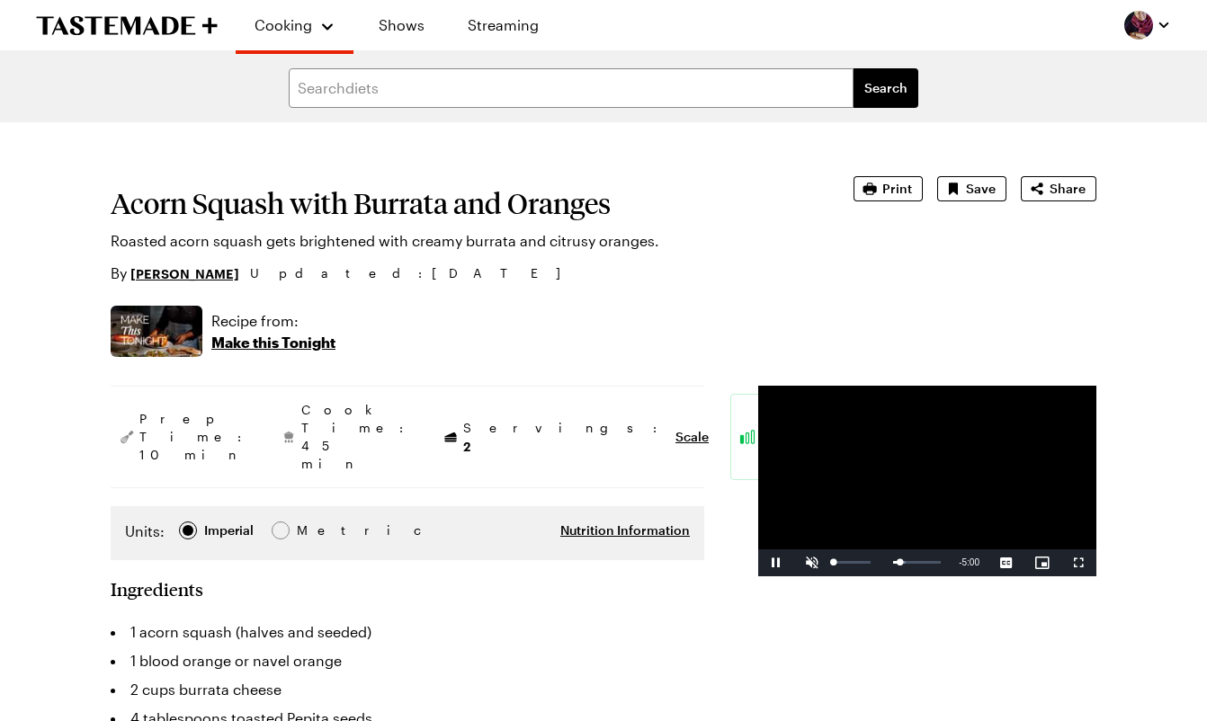
click at [794, 563] on span "Video Player" at bounding box center [812, 563] width 36 height 0
drag, startPoint x: 749, startPoint y: 631, endPoint x: 697, endPoint y: 631, distance: 52.1
click at [758, 576] on div "Play Unmute 0% Current Time 0:28 / Duration 5:51 Loaded : 0.55% 0:00 0:00 Strea…" at bounding box center [927, 562] width 338 height 27
click at [1078, 563] on span "Video Player" at bounding box center [1078, 563] width 36 height 0
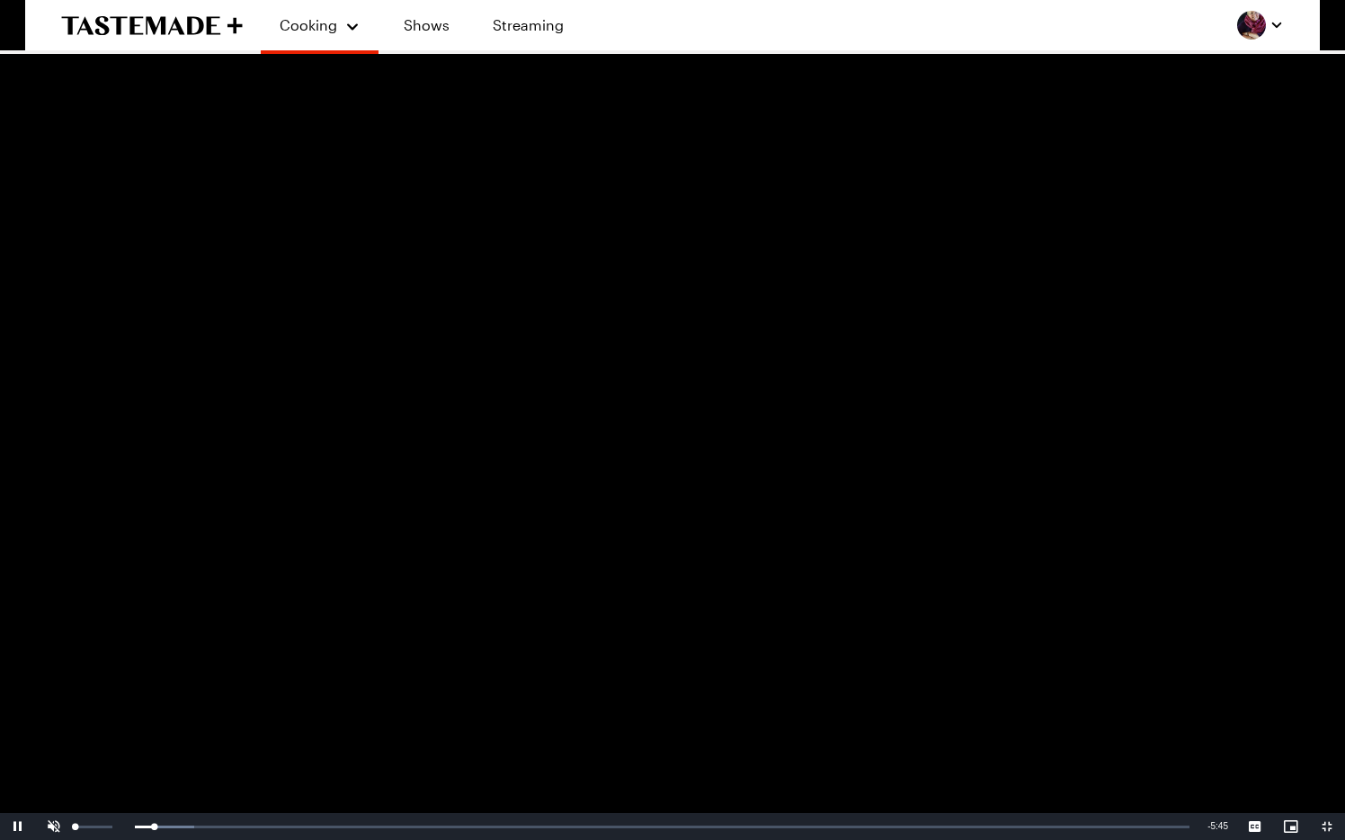
click at [50, 720] on span "Video Player" at bounding box center [54, 826] width 36 height 0
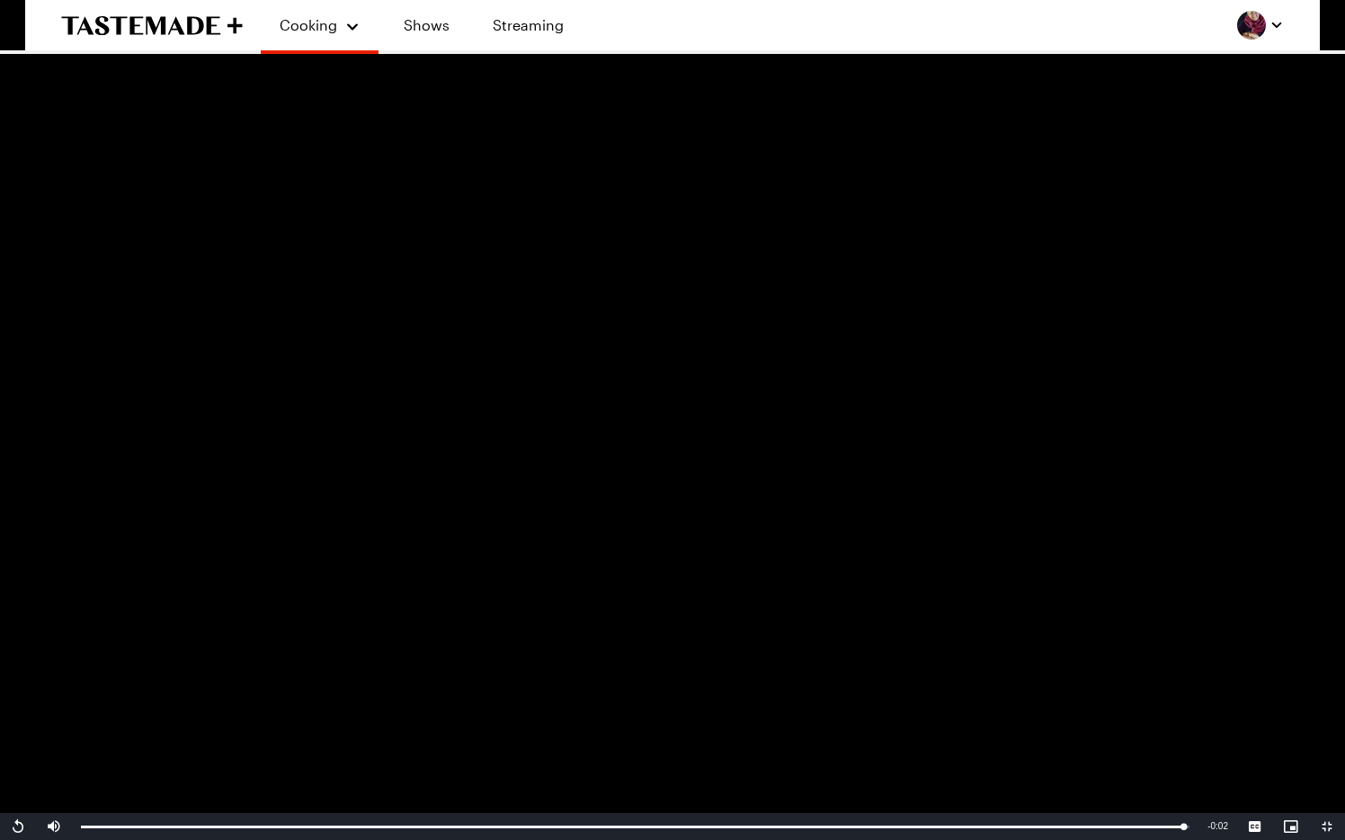
click at [1206, 720] on span "Video Player" at bounding box center [1327, 826] width 36 height 0
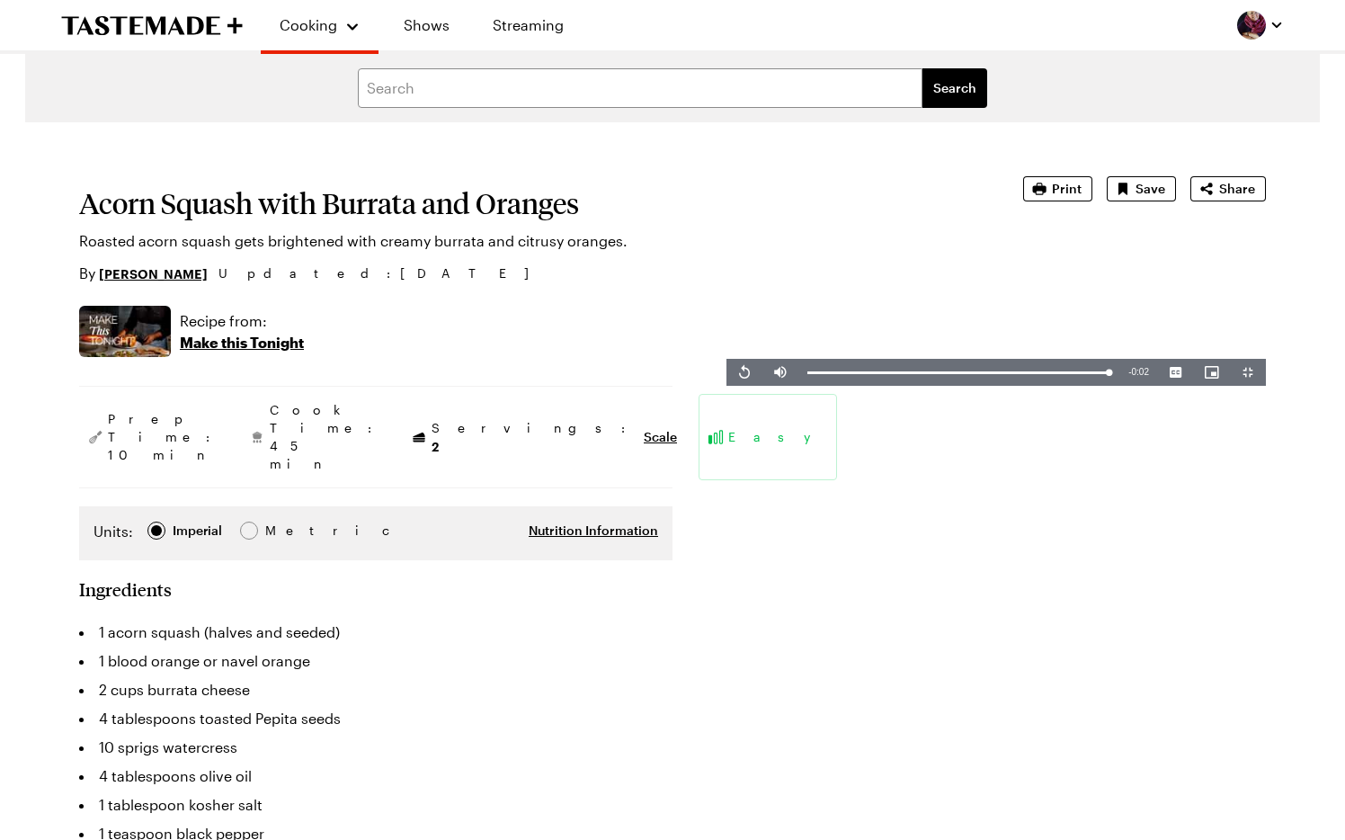
type textarea "x"
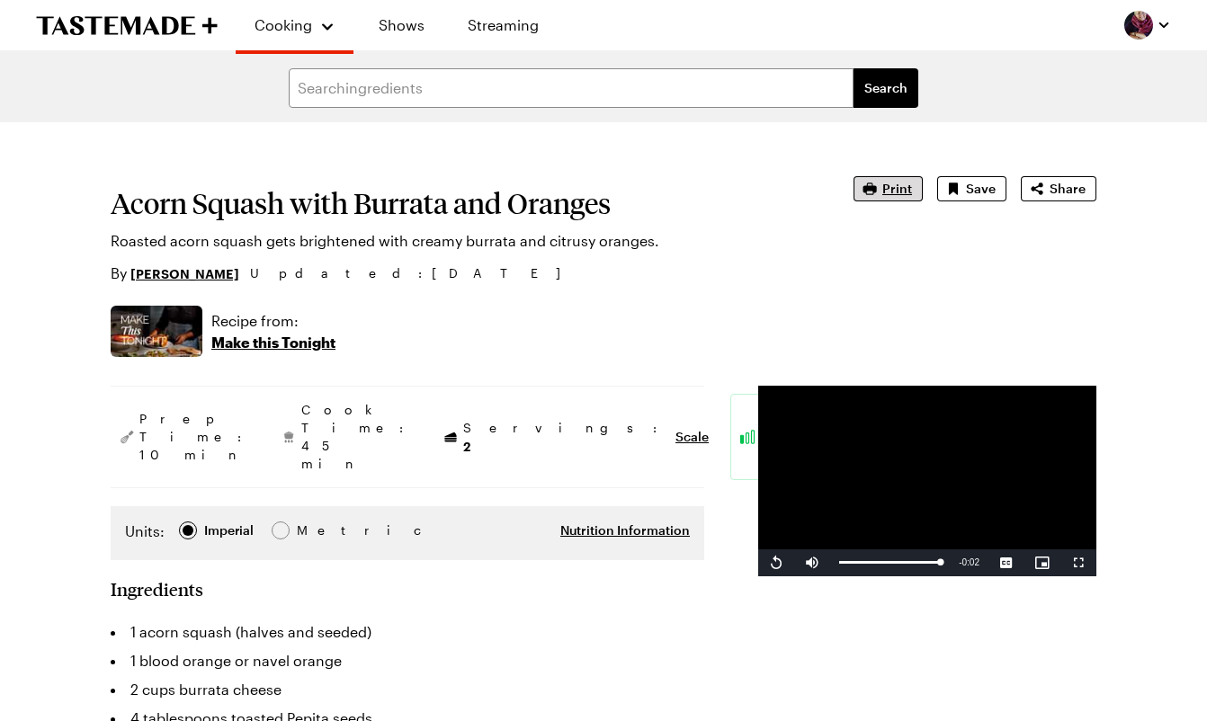
click at [895, 190] on span "Print" at bounding box center [897, 189] width 30 height 18
